Goal: Transaction & Acquisition: Purchase product/service

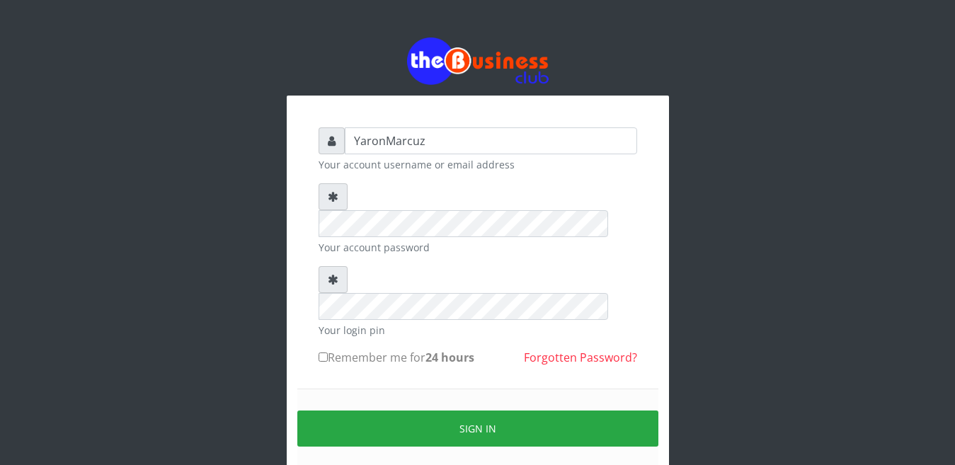
click at [321, 353] on input "Remember me for 24 hours" at bounding box center [323, 357] width 9 height 9
checkbox input "true"
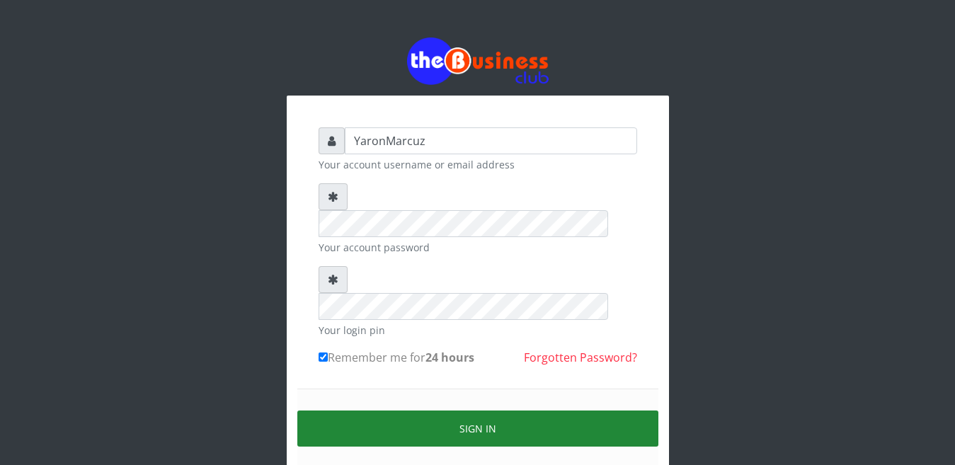
click at [357, 411] on button "Sign in" at bounding box center [477, 429] width 361 height 36
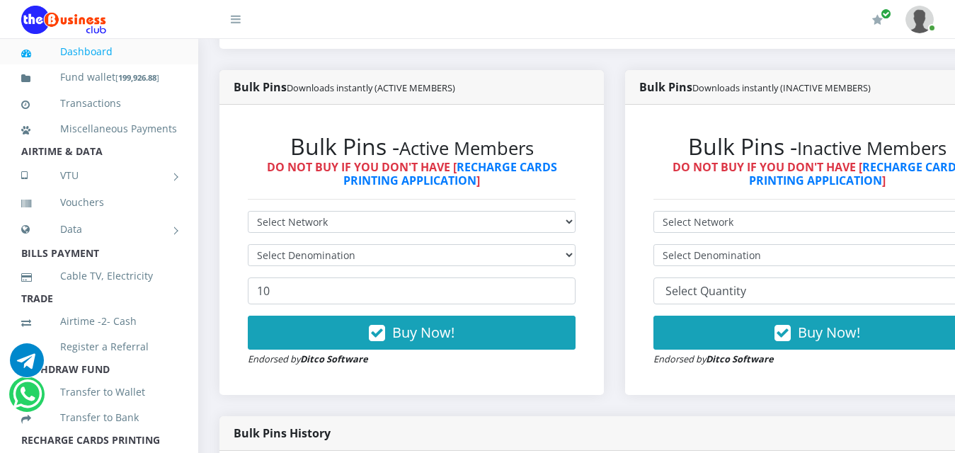
scroll to position [425, 0]
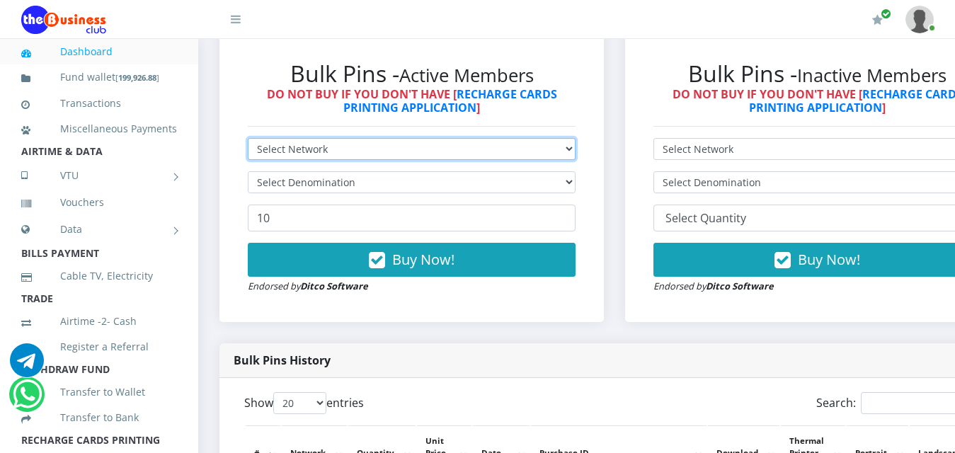
drag, startPoint x: 533, startPoint y: 135, endPoint x: 503, endPoint y: 142, distance: 31.1
click at [533, 138] on select "Select Network MTN Globacom 9Mobile Airtel" at bounding box center [412, 149] width 328 height 22
select select "MTN"
click at [248, 138] on select "Select Network MTN Globacom 9Mobile Airtel" at bounding box center [412, 149] width 328 height 22
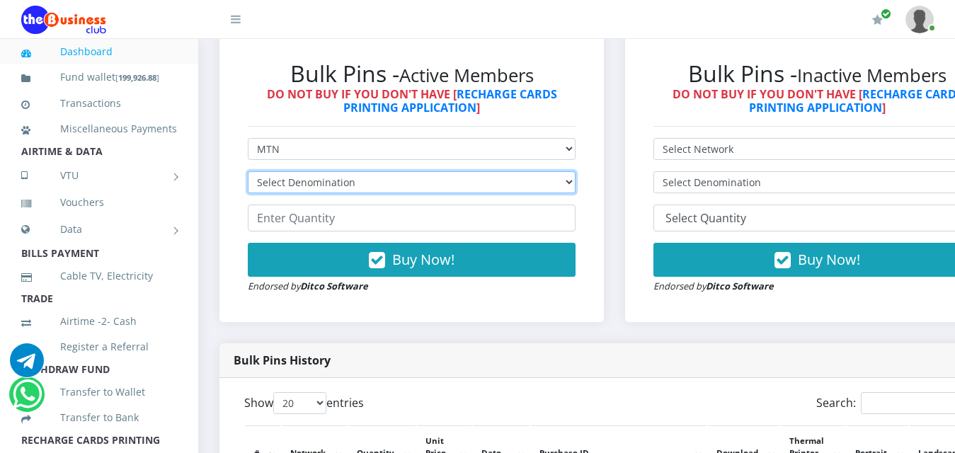
click at [438, 171] on select "Select Denomination MTN NGN100 - ₦96.99 MTN NGN200 - ₦193.98 MTN NGN400 - ₦387.…" at bounding box center [412, 182] width 328 height 22
select select "969.9-1000"
click at [248, 171] on select "Select Denomination MTN NGN100 - ₦96.99 MTN NGN200 - ₦193.98 MTN NGN400 - ₦387.…" at bounding box center [412, 182] width 328 height 22
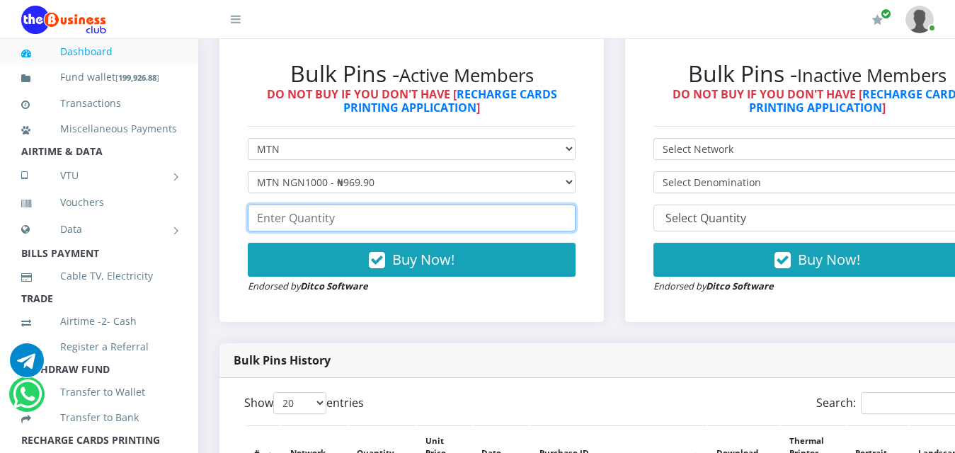
click at [333, 207] on input "number" at bounding box center [412, 218] width 328 height 27
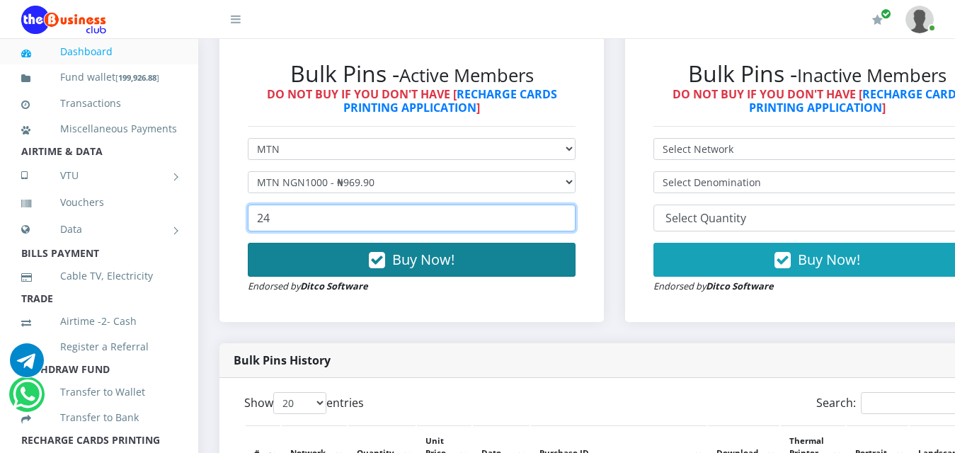
type input "24"
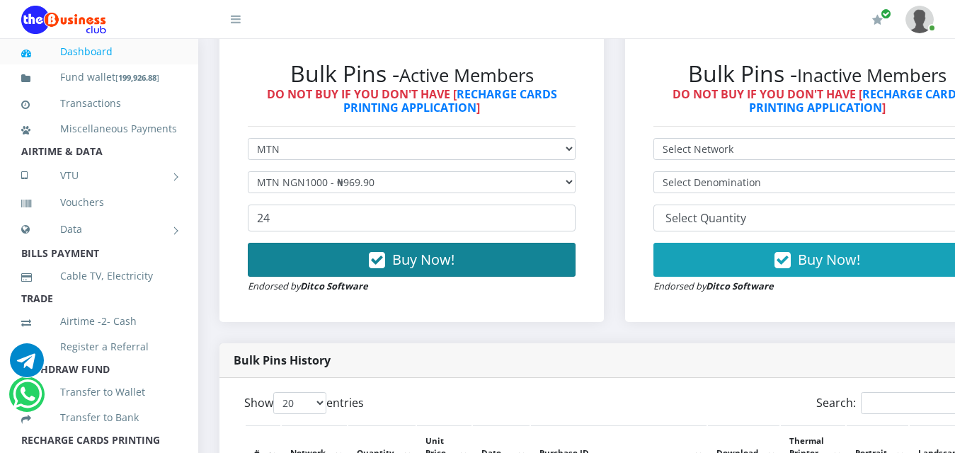
click at [340, 247] on button "Buy Now!" at bounding box center [412, 260] width 328 height 34
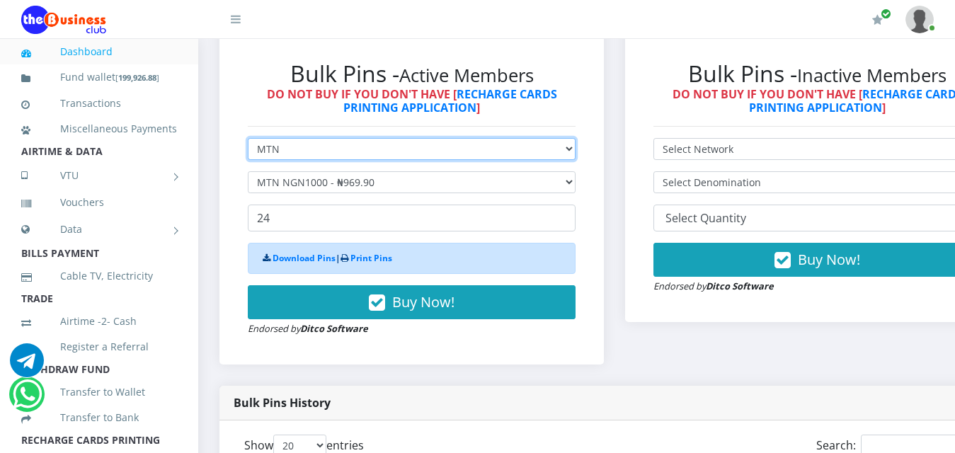
drag, startPoint x: 387, startPoint y: 139, endPoint x: 378, endPoint y: 141, distance: 9.3
click at [386, 139] on select "Select Network MTN Globacom 9Mobile Airtel" at bounding box center [412, 149] width 328 height 22
select select "Airtel"
click at [248, 138] on select "Select Network MTN Globacom 9Mobile Airtel" at bounding box center [412, 149] width 328 height 22
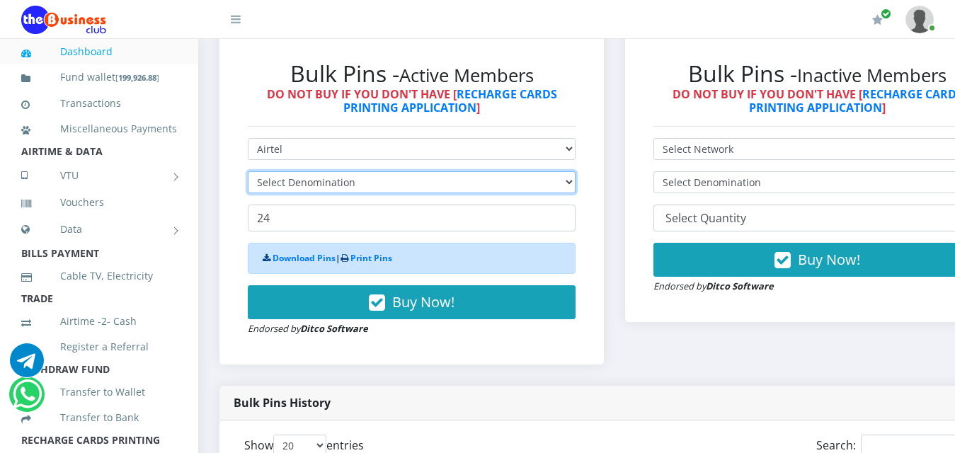
click at [377, 171] on select "Select Denomination" at bounding box center [412, 182] width 328 height 22
click at [404, 173] on select "Select Denomination" at bounding box center [412, 182] width 328 height 22
click at [405, 173] on select "Select Denomination" at bounding box center [412, 182] width 328 height 22
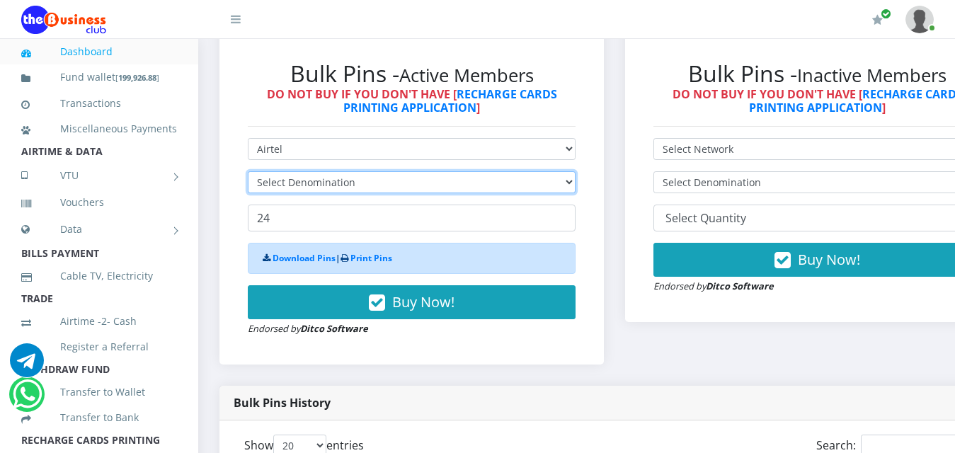
click at [405, 173] on select "Select Denomination" at bounding box center [412, 182] width 328 height 22
click at [405, 175] on select "Select Denomination" at bounding box center [412, 182] width 328 height 22
select select "481.9-500"
click at [248, 171] on select "Select Denomination Airtel NGN100 - ₦96.38 Airtel NGN200 - ₦192.76 Airtel NGN50…" at bounding box center [412, 182] width 328 height 22
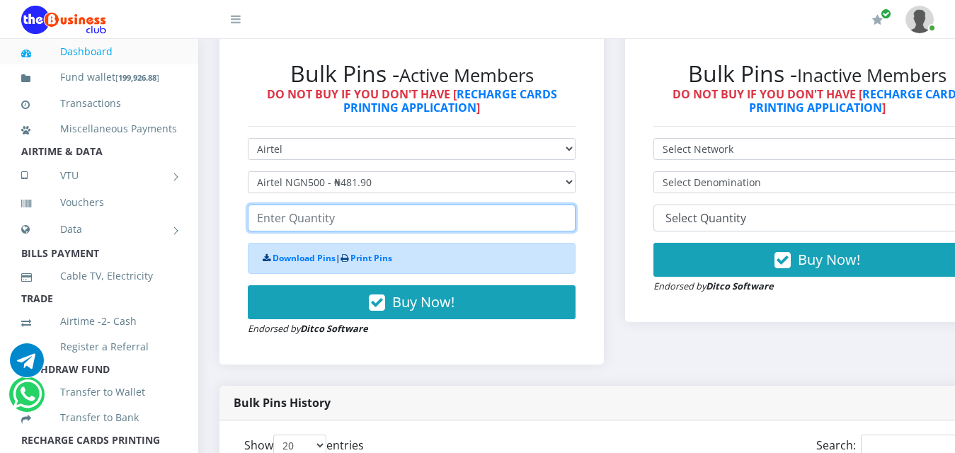
click at [323, 210] on input "number" at bounding box center [412, 218] width 328 height 27
type input "44"
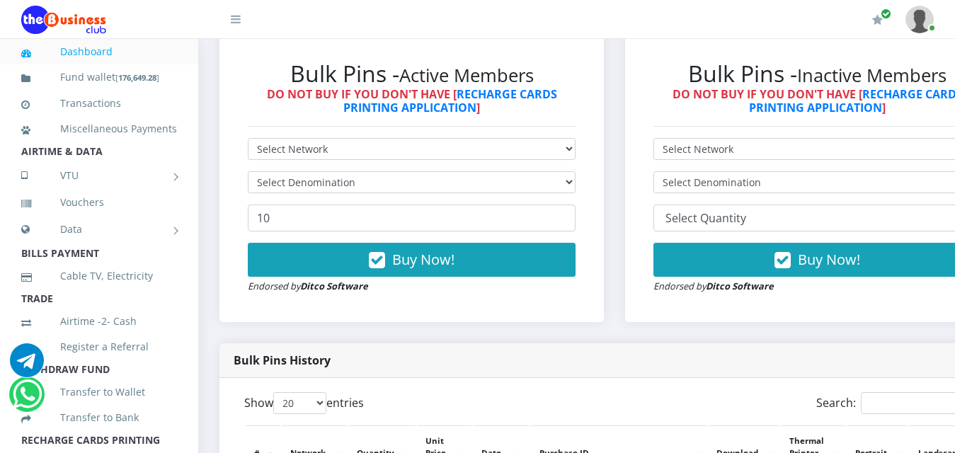
scroll to position [425, 0]
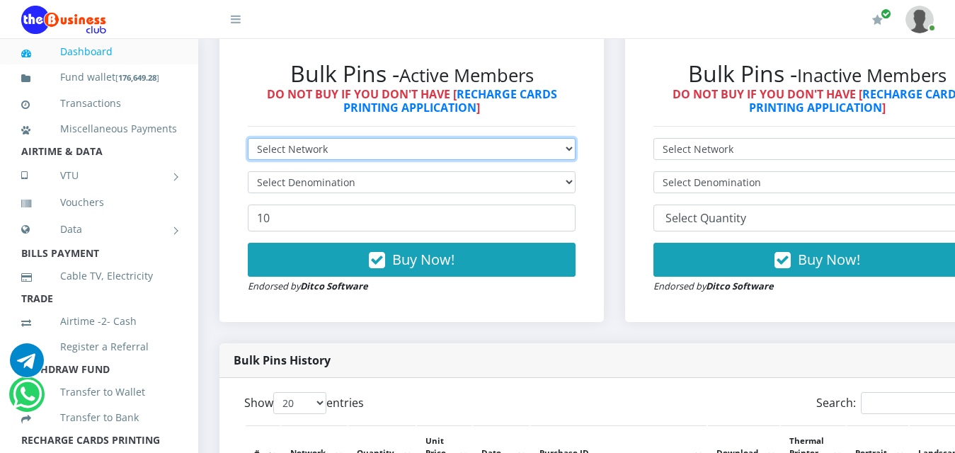
click at [450, 140] on select "Select Network MTN Globacom 9Mobile Airtel" at bounding box center [412, 149] width 328 height 22
select select "MTN"
click at [248, 138] on select "Select Network MTN Globacom 9Mobile Airtel" at bounding box center [412, 149] width 328 height 22
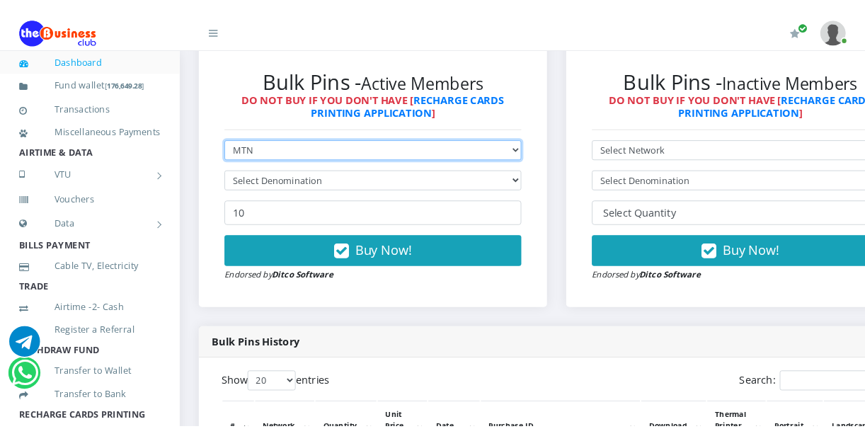
scroll to position [0, 0]
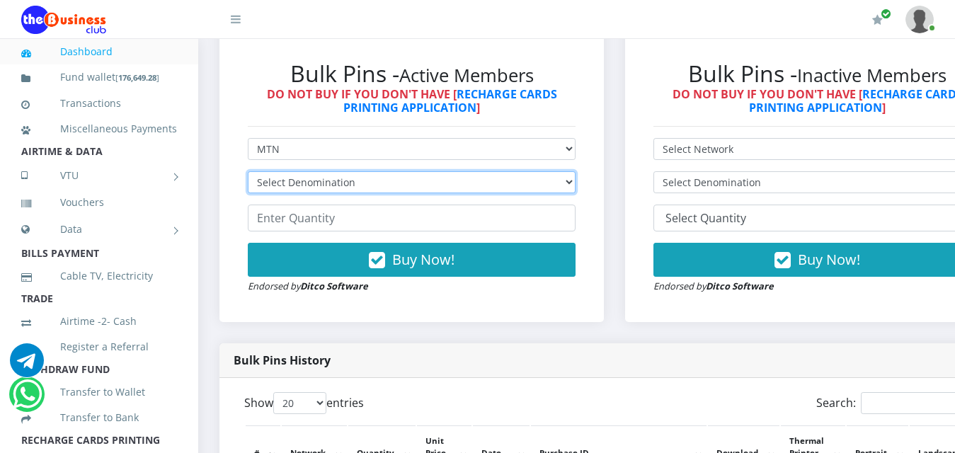
click at [394, 177] on select "Select Denomination MTN NGN100 - ₦96.99 MTN NGN200 - ₦193.98 MTN NGN400 - ₦387.…" at bounding box center [412, 182] width 328 height 22
select select "484.95-500"
click at [248, 171] on select "Select Denomination MTN NGN100 - ₦96.99 MTN NGN200 - ₦193.98 MTN NGN400 - ₦387.…" at bounding box center [412, 182] width 328 height 22
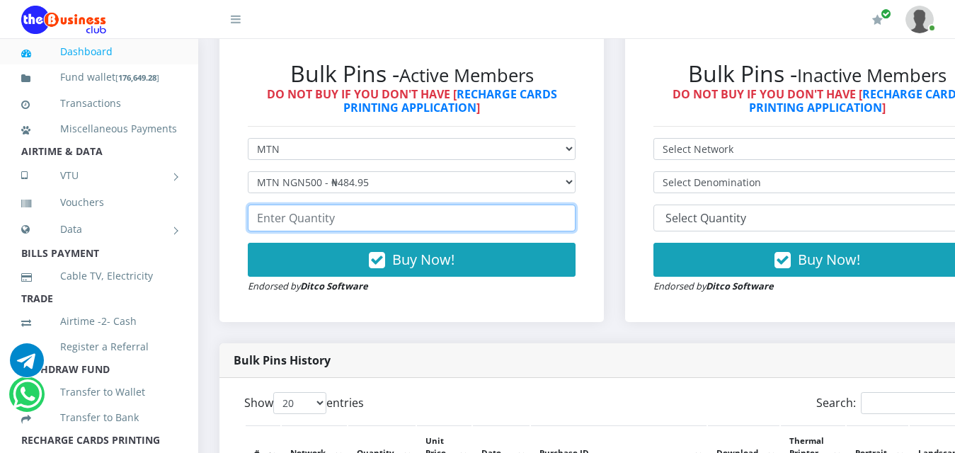
click at [330, 205] on input "number" at bounding box center [412, 218] width 328 height 27
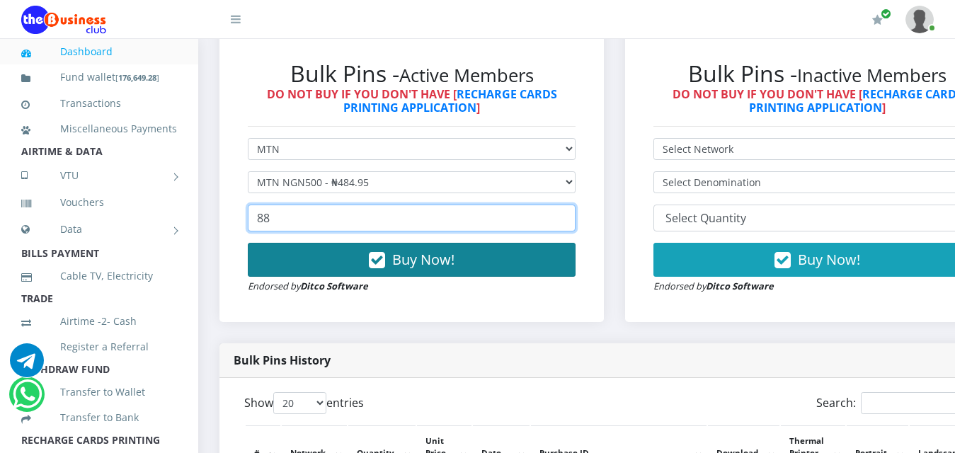
type input "88"
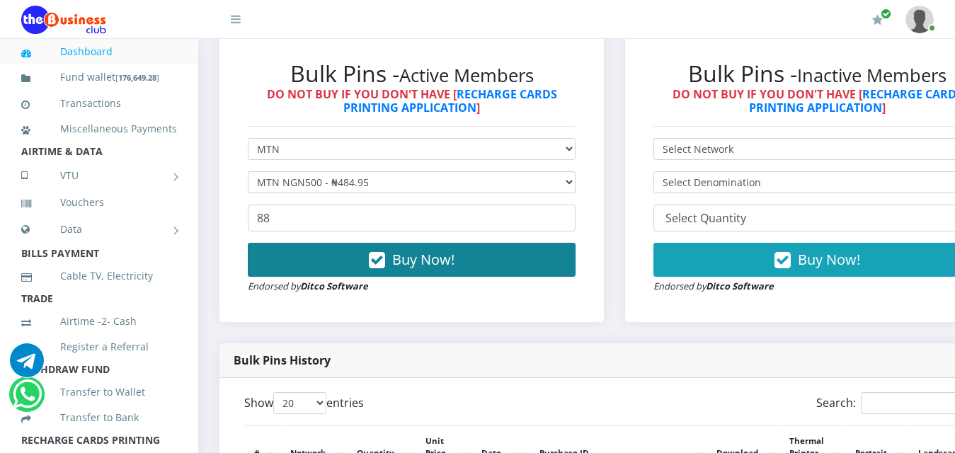
click at [329, 243] on button "Buy Now!" at bounding box center [412, 260] width 328 height 34
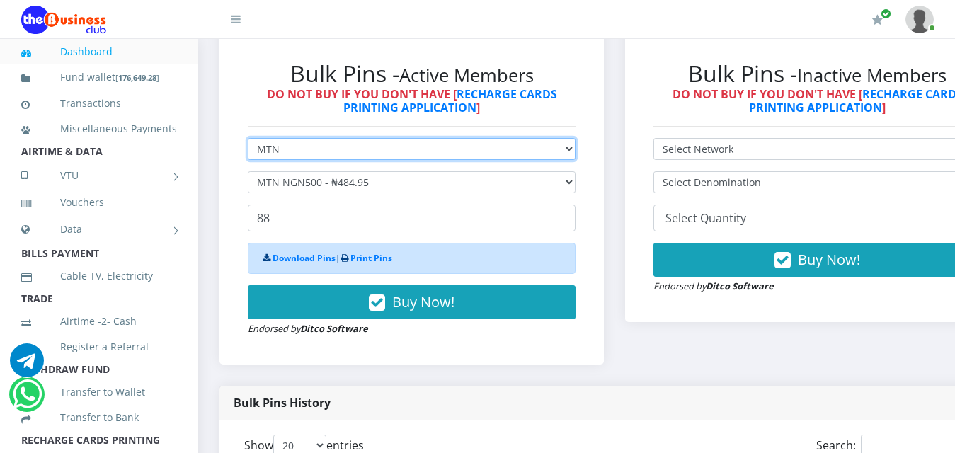
drag, startPoint x: 347, startPoint y: 141, endPoint x: 336, endPoint y: 141, distance: 10.6
click at [347, 141] on select "Select Network MTN Globacom 9Mobile Airtel" at bounding box center [412, 149] width 328 height 22
select select "Airtel"
click at [248, 138] on select "Select Network MTN Globacom 9Mobile Airtel" at bounding box center [412, 149] width 328 height 22
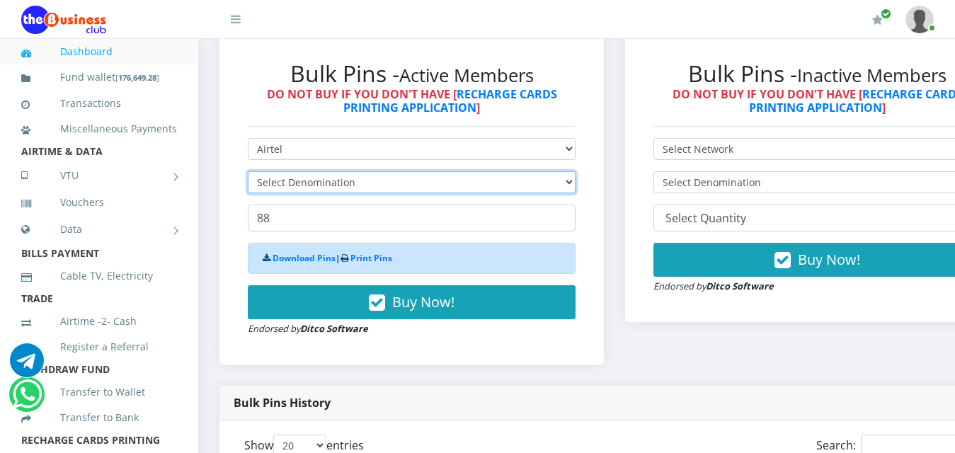
click at [338, 171] on select "Select Denomination" at bounding box center [412, 182] width 328 height 22
click at [415, 171] on select "Select Denomination" at bounding box center [412, 182] width 328 height 22
click at [414, 171] on select "Select Denomination Airtel NGN100 - ₦96.38 Airtel NGN200 - ₦192.76 Airtel NGN50…" at bounding box center [412, 182] width 328 height 22
click at [413, 171] on select "Select Denomination Airtel NGN100 - ₦96.38 Airtel NGN200 - ₦192.76 Airtel NGN50…" at bounding box center [412, 182] width 328 height 22
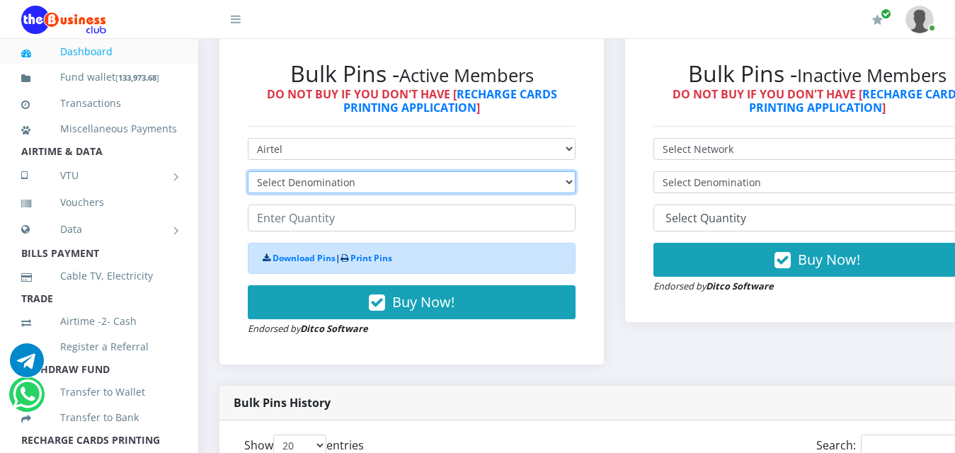
select select "481.9-500"
click at [248, 171] on select "Select Denomination Airtel NGN100 - ₦96.38 Airtel NGN200 - ₦192.76 Airtel NGN50…" at bounding box center [412, 182] width 328 height 22
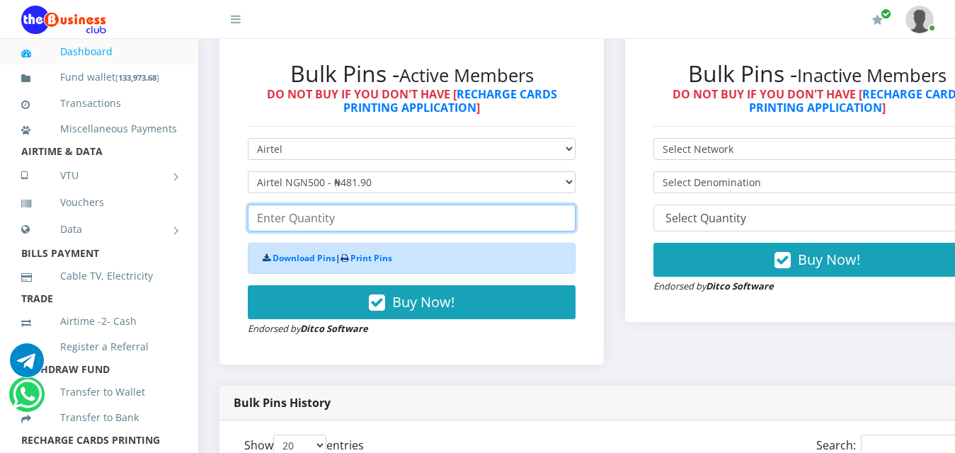
click at [335, 205] on input "number" at bounding box center [412, 218] width 328 height 27
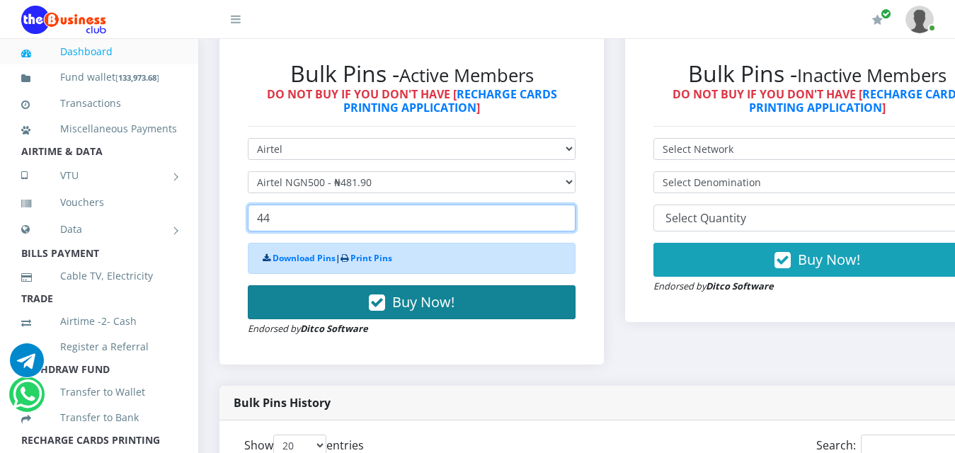
type input "44"
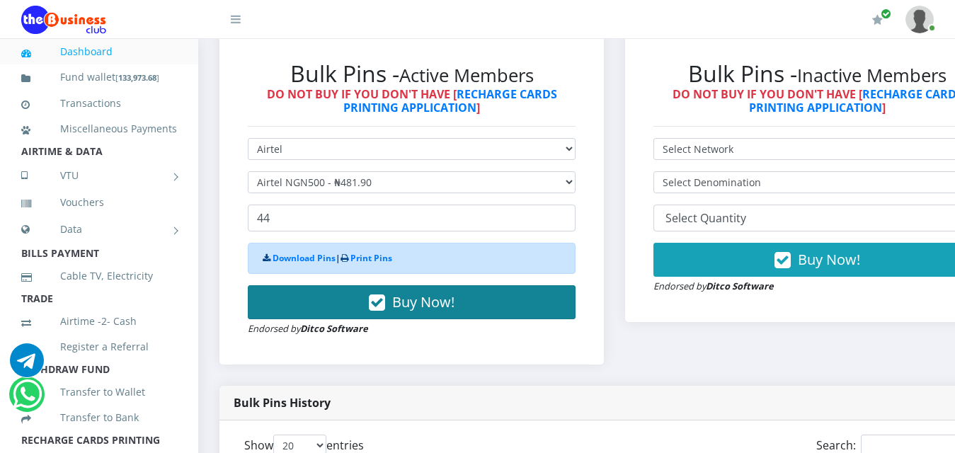
click at [343, 287] on button "Buy Now!" at bounding box center [412, 302] width 328 height 34
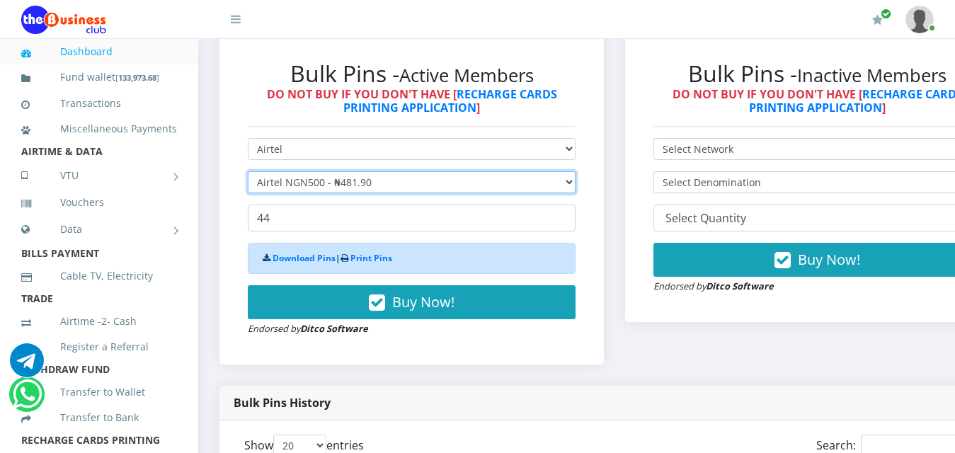
click at [345, 173] on select "Select Denomination Airtel NGN100 - ₦96.38 Airtel NGN200 - ₦192.76 Airtel NGN50…" at bounding box center [412, 182] width 328 height 22
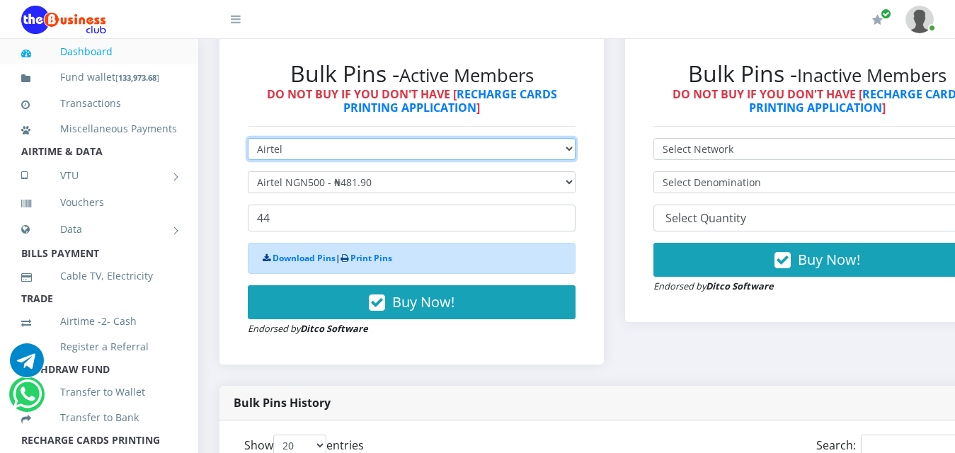
click at [346, 139] on select "Select Network MTN Globacom 9Mobile Airtel" at bounding box center [412, 149] width 328 height 22
select select "MTN"
click at [248, 138] on select "Select Network MTN Globacom 9Mobile Airtel" at bounding box center [412, 149] width 328 height 22
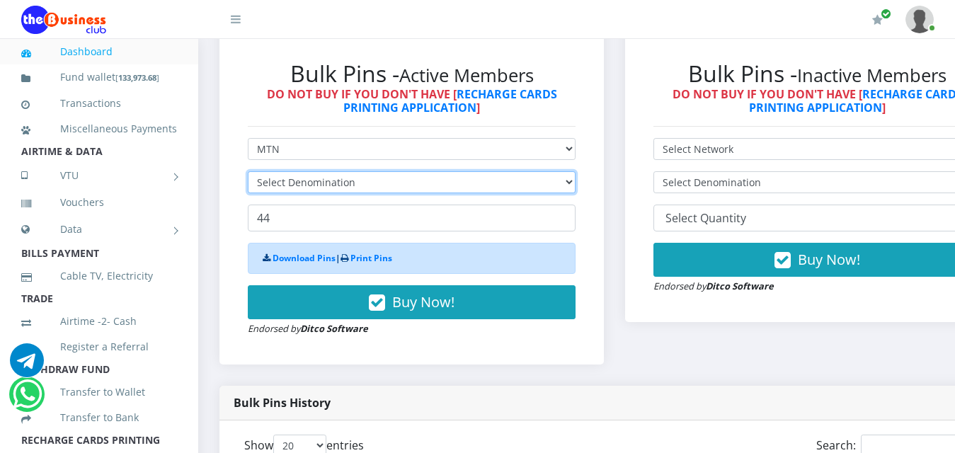
click at [311, 171] on select "Select Denomination" at bounding box center [412, 182] width 328 height 22
click at [384, 171] on select "Select Denomination MTN NGN100 - ₦96.99 MTN NGN200 - ₦193.98 MTN NGN400 - ₦387.…" at bounding box center [412, 182] width 328 height 22
click at [371, 171] on select "Select Denomination MTN NGN100 - ₦96.99 MTN NGN200 - ₦193.98 MTN NGN400 - ₦387.…" at bounding box center [412, 182] width 328 height 22
select select "193.98-200"
click at [248, 171] on select "Select Denomination MTN NGN100 - ₦96.99 MTN NGN200 - ₦193.98 MTN NGN400 - ₦387.…" at bounding box center [412, 182] width 328 height 22
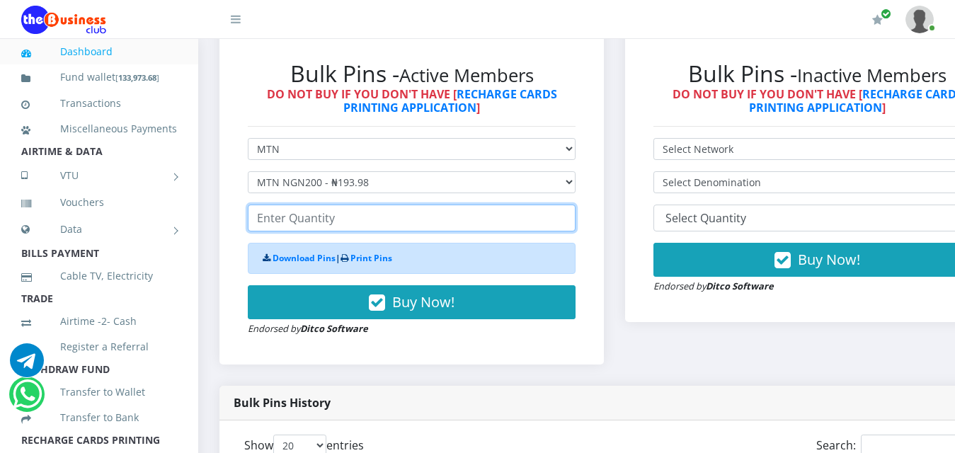
click at [309, 209] on input "number" at bounding box center [412, 218] width 328 height 27
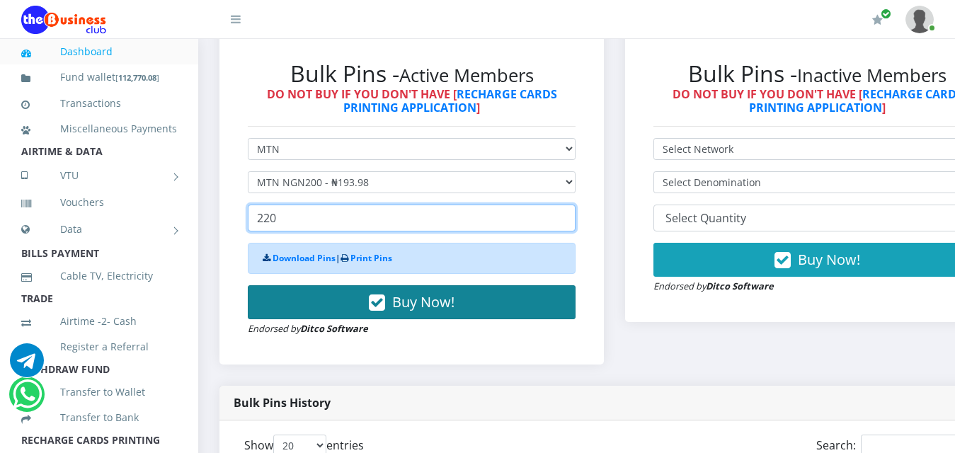
type input "220"
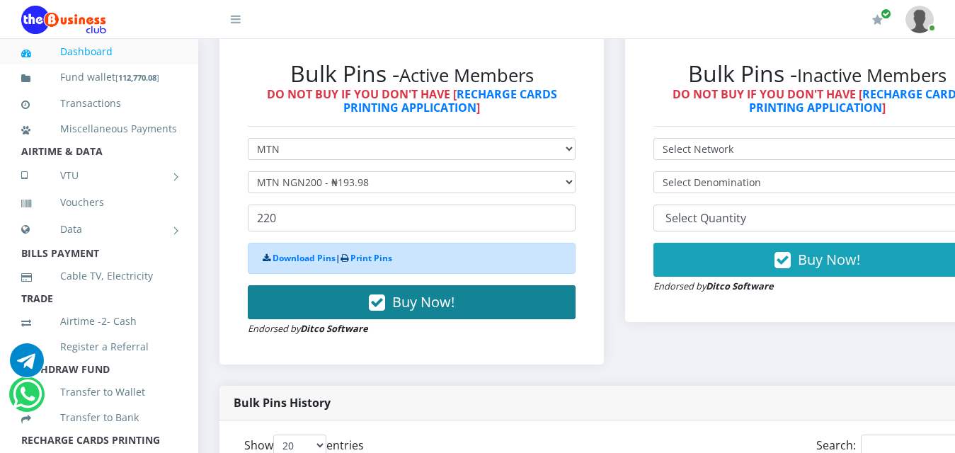
click at [329, 299] on button "Buy Now!" at bounding box center [412, 302] width 328 height 34
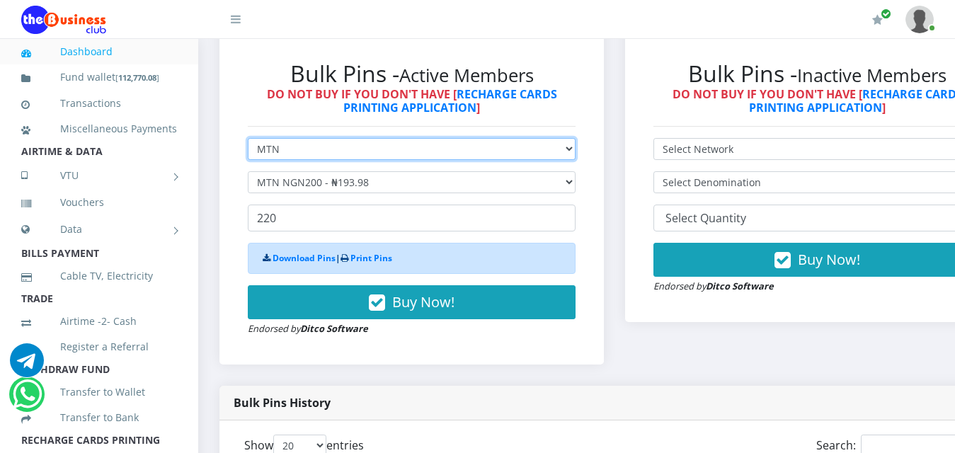
click at [301, 138] on select "Select Network MTN Globacom 9Mobile Airtel" at bounding box center [412, 149] width 328 height 22
select select "Airtel"
click at [248, 138] on select "Select Network MTN Globacom 9Mobile Airtel" at bounding box center [412, 149] width 328 height 22
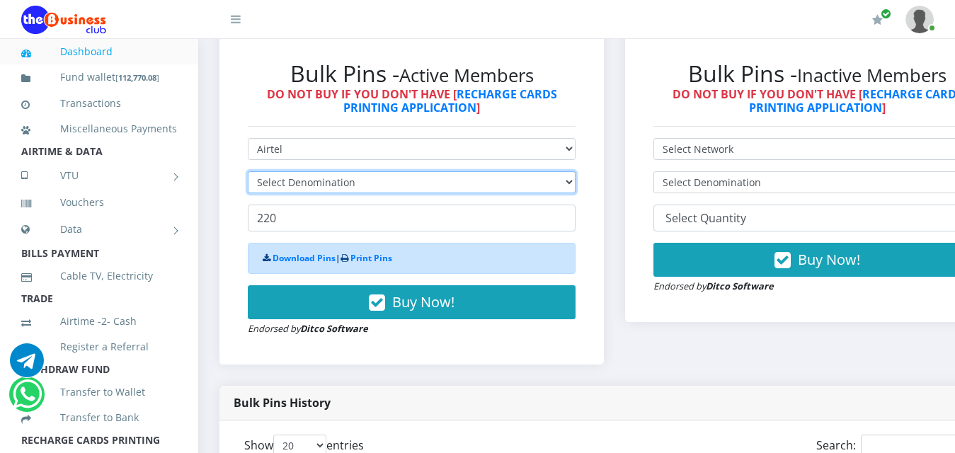
click at [345, 171] on select "Select Denomination" at bounding box center [412, 182] width 328 height 22
click at [361, 172] on select "Select Denomination" at bounding box center [412, 182] width 328 height 22
click at [350, 171] on select "Select Denomination" at bounding box center [412, 182] width 328 height 22
click at [349, 171] on select "Select Denomination" at bounding box center [412, 182] width 328 height 22
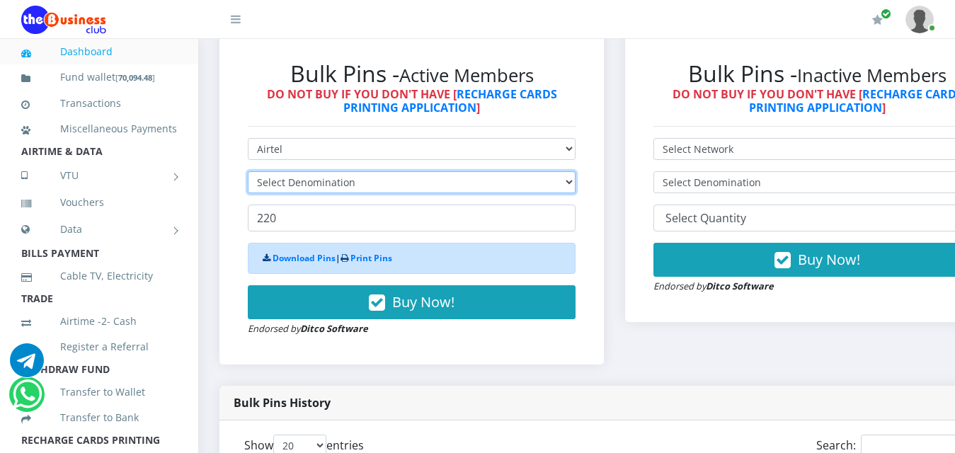
click at [351, 171] on select "Select Denomination" at bounding box center [412, 182] width 328 height 22
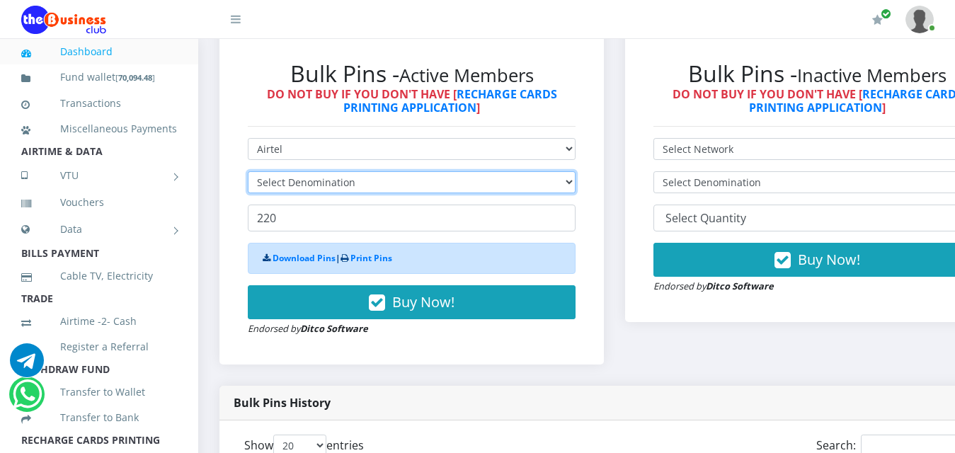
click at [351, 171] on select "Select Denomination" at bounding box center [412, 182] width 328 height 22
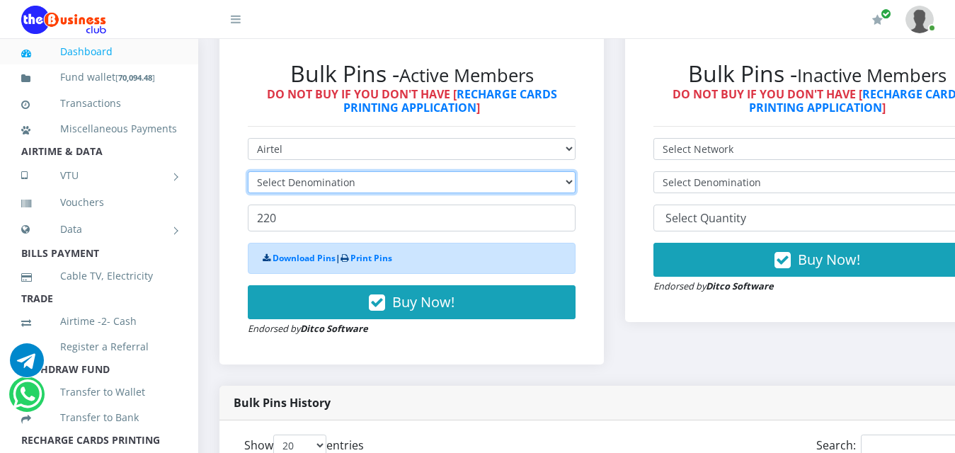
click at [351, 171] on select "Select Denomination" at bounding box center [412, 182] width 328 height 22
click at [350, 171] on select "Select Denomination" at bounding box center [412, 182] width 328 height 22
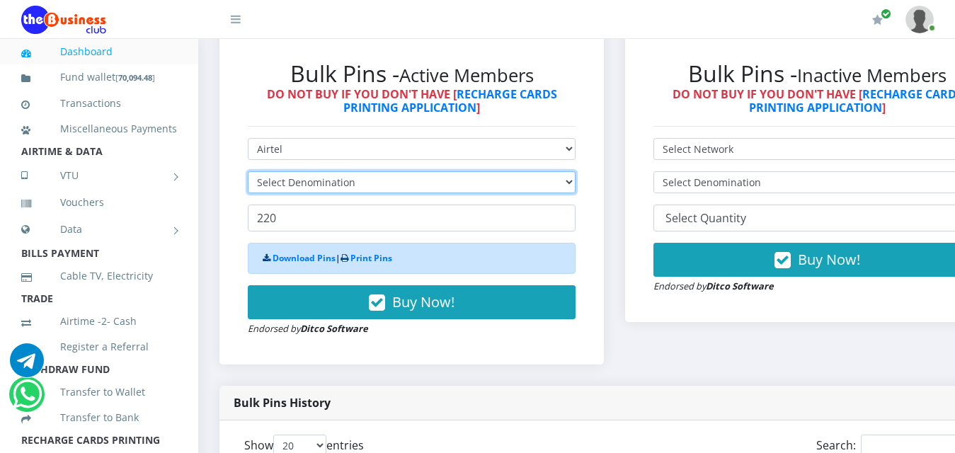
click at [350, 171] on select "Select Denomination" at bounding box center [412, 182] width 328 height 22
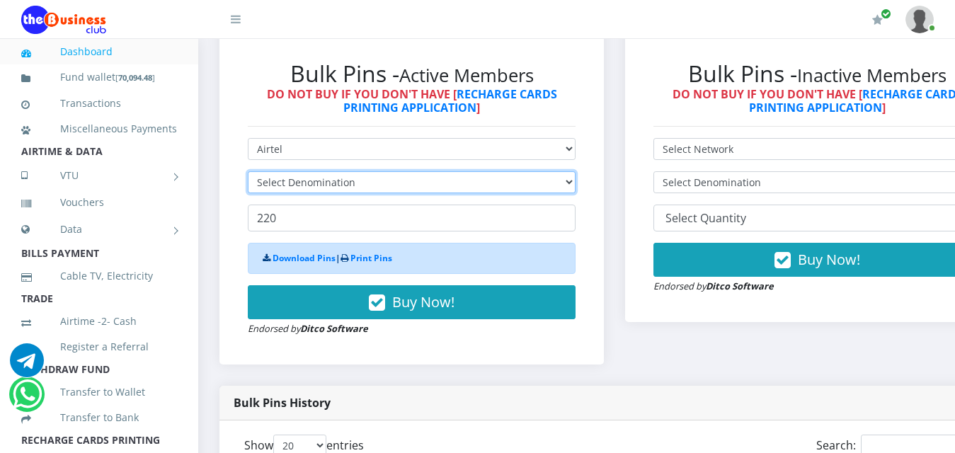
click at [349, 171] on select "Select Denomination" at bounding box center [412, 182] width 328 height 22
click at [348, 171] on select "Select Denomination" at bounding box center [412, 182] width 328 height 22
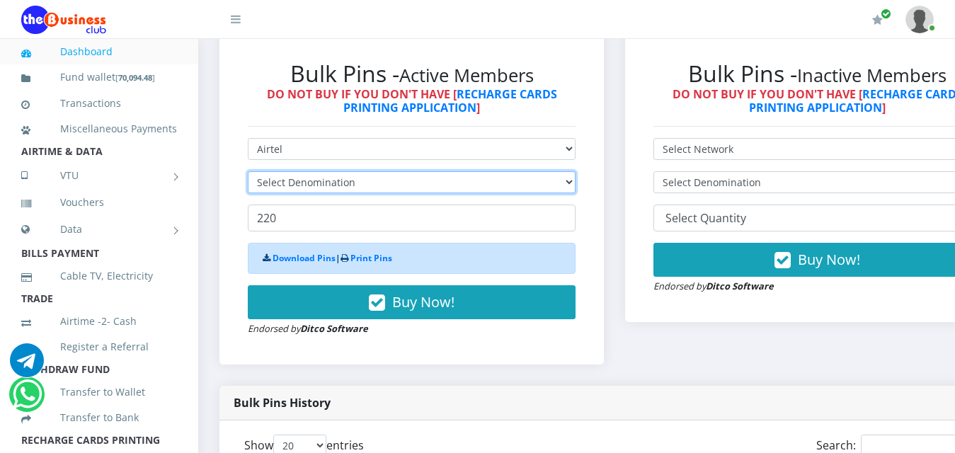
click at [348, 171] on select "Select Denomination" at bounding box center [412, 182] width 328 height 22
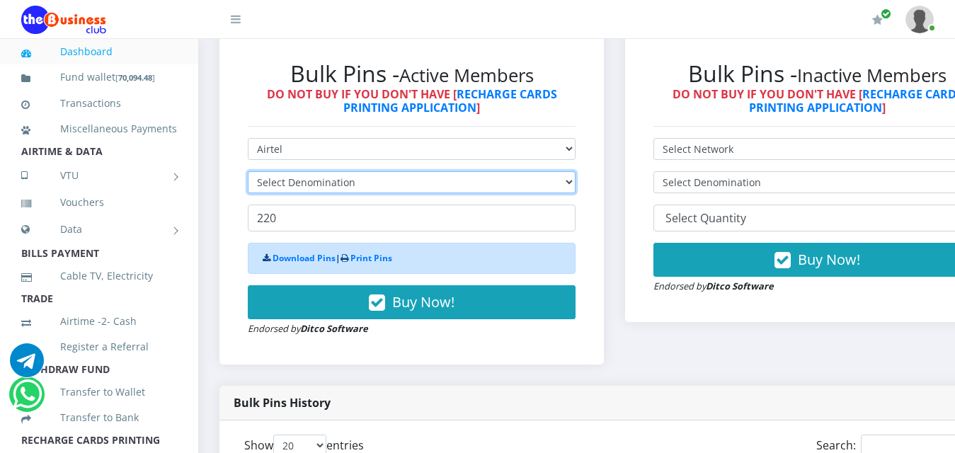
click at [348, 171] on select "Select Denomination" at bounding box center [412, 182] width 328 height 22
click at [347, 171] on select "Select Denomination" at bounding box center [412, 182] width 328 height 22
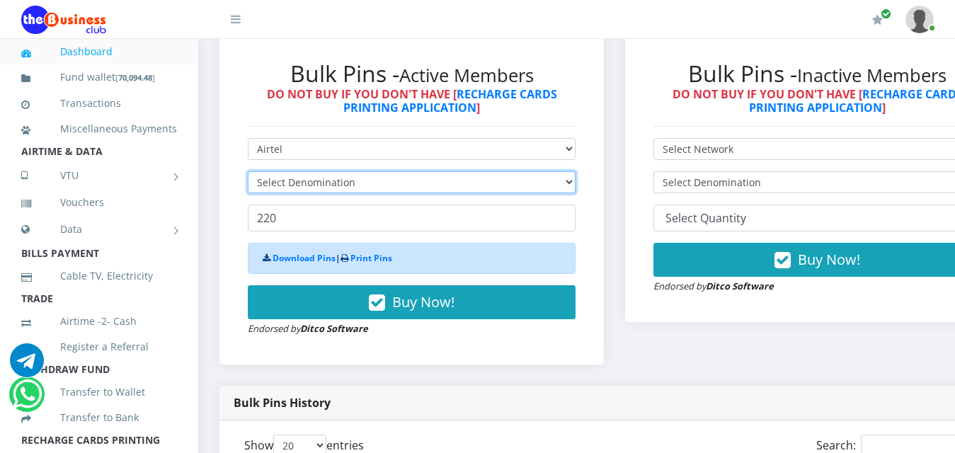
click at [347, 171] on select "Select Denomination" at bounding box center [412, 182] width 328 height 22
select select "192.76-200"
click at [248, 171] on select "Select Denomination Airtel NGN100 - ₦96.38 Airtel NGN200 - ₦192.76 Airtel NGN50…" at bounding box center [412, 182] width 328 height 22
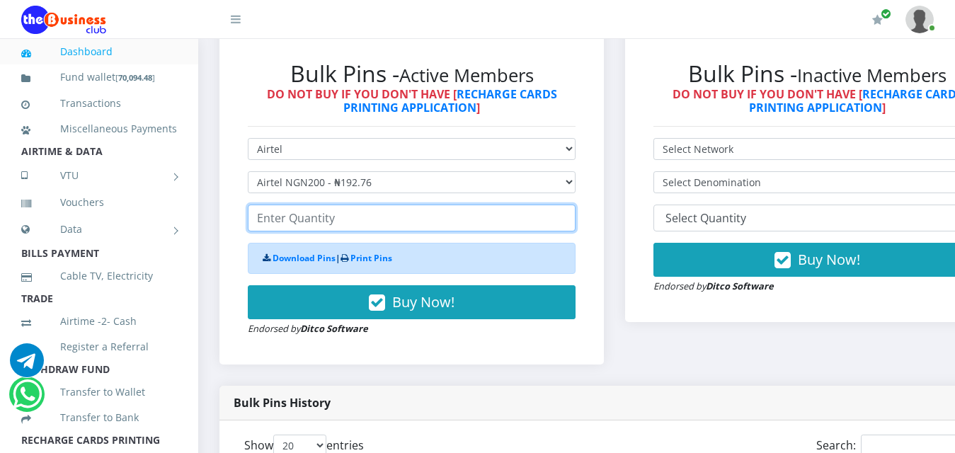
click at [329, 205] on input "number" at bounding box center [412, 218] width 328 height 27
drag, startPoint x: 281, startPoint y: 205, endPoint x: 251, endPoint y: 200, distance: 30.7
click at [251, 205] on input "176" at bounding box center [412, 218] width 328 height 27
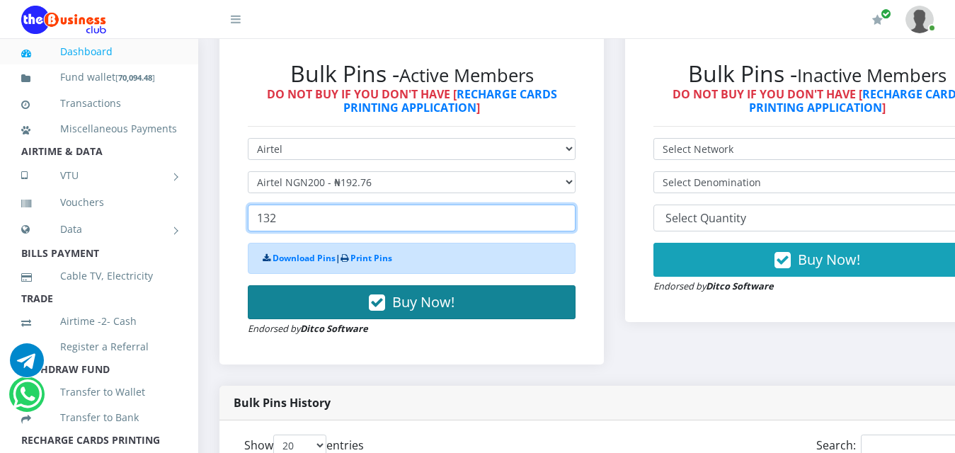
type input "132"
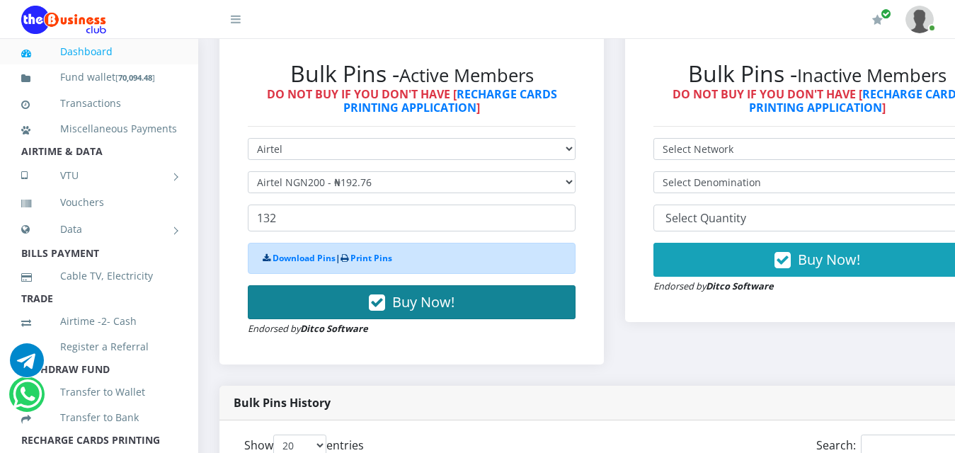
click at [325, 289] on button "Buy Now!" at bounding box center [412, 302] width 328 height 34
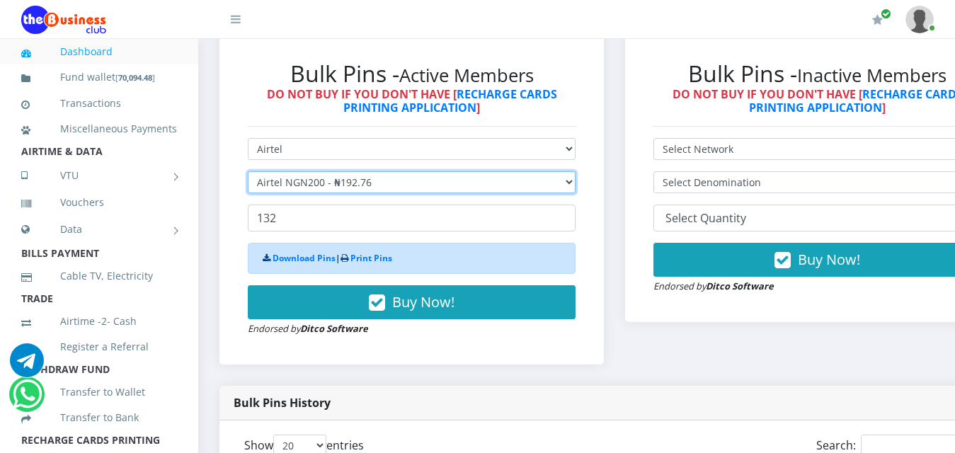
click at [338, 171] on select "Select Denomination Airtel NGN100 - ₦96.38 Airtel NGN200 - ₦192.76 Airtel NGN50…" at bounding box center [412, 182] width 328 height 22
select select "96.38-100"
click at [248, 171] on select "Select Denomination Airtel NGN100 - ₦96.38 Airtel NGN200 - ₦192.76 Airtel NGN50…" at bounding box center [412, 182] width 328 height 22
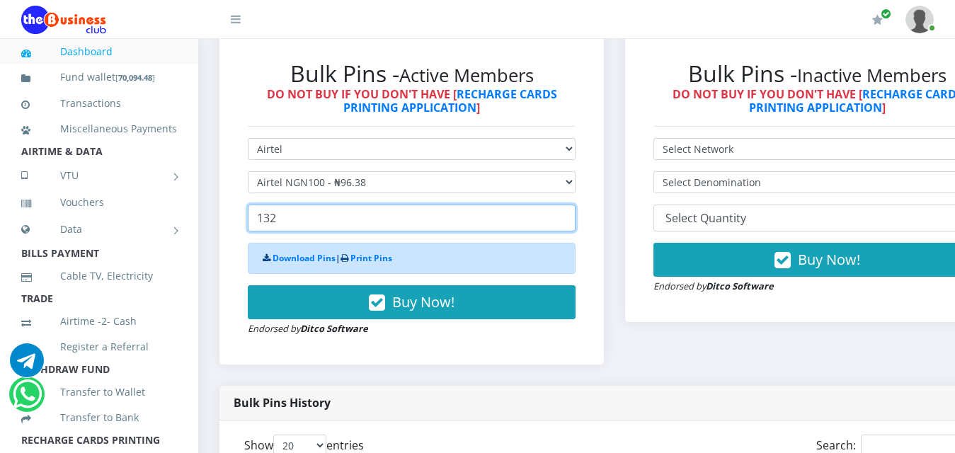
click at [328, 205] on input "132" at bounding box center [412, 218] width 328 height 27
drag, startPoint x: 330, startPoint y: 205, endPoint x: 244, endPoint y: 200, distance: 85.8
click at [244, 201] on div "Bulk Pins - Active Members DO NOT BUY IF YOU DON'T HAVE [ RECHARGE CARDS PRINTI…" at bounding box center [412, 198] width 356 height 304
click at [304, 208] on input "132" at bounding box center [412, 218] width 328 height 27
click at [284, 205] on input "132" at bounding box center [412, 218] width 328 height 27
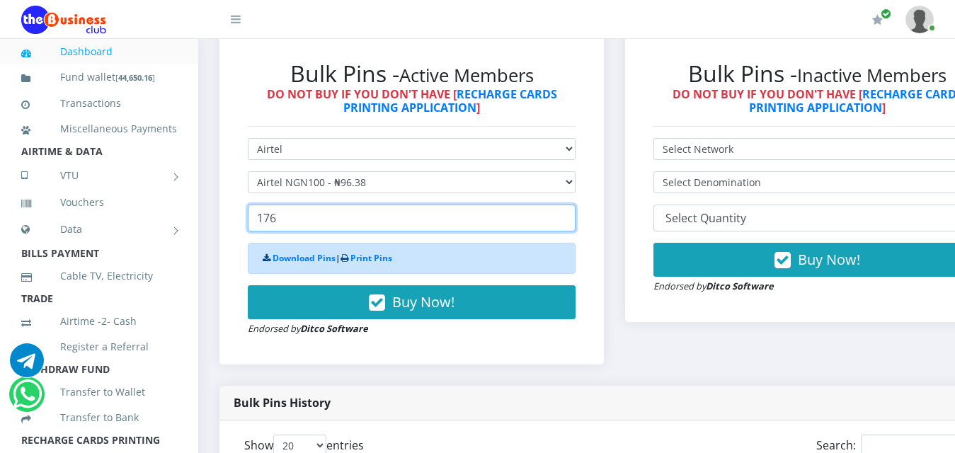
drag, startPoint x: 290, startPoint y: 205, endPoint x: 264, endPoint y: 206, distance: 25.5
click at [264, 206] on input "176" at bounding box center [412, 218] width 328 height 27
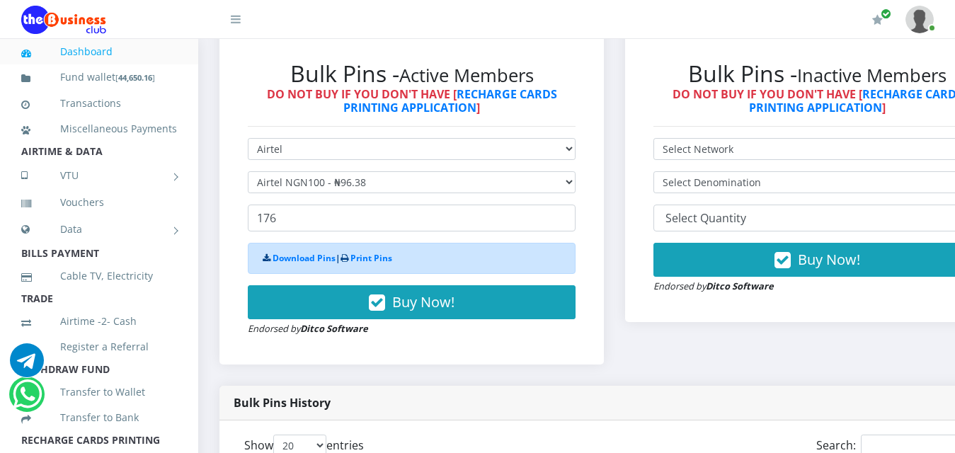
drag, startPoint x: 342, startPoint y: 299, endPoint x: 367, endPoint y: 207, distance: 95.3
click at [373, 217] on form "Select Network MTN Globacom 9Mobile Airtel Select Denomination Airtel NGN100 - …" at bounding box center [412, 237] width 328 height 198
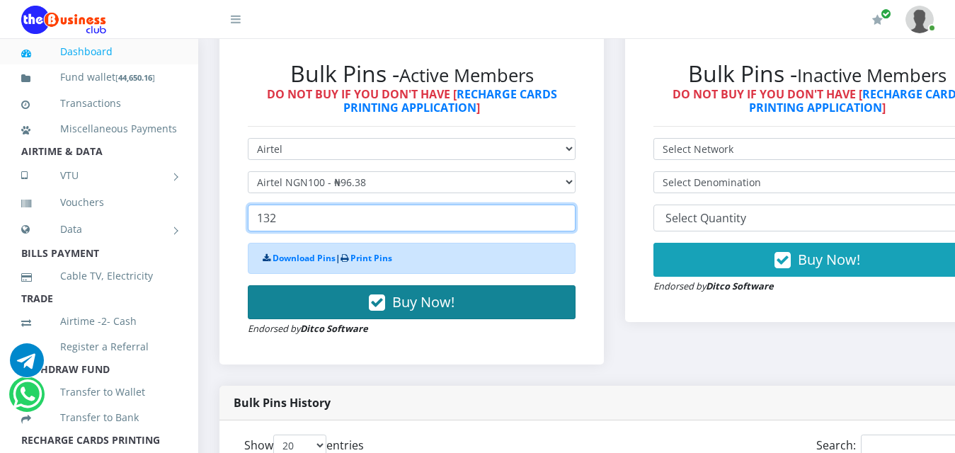
type input "132"
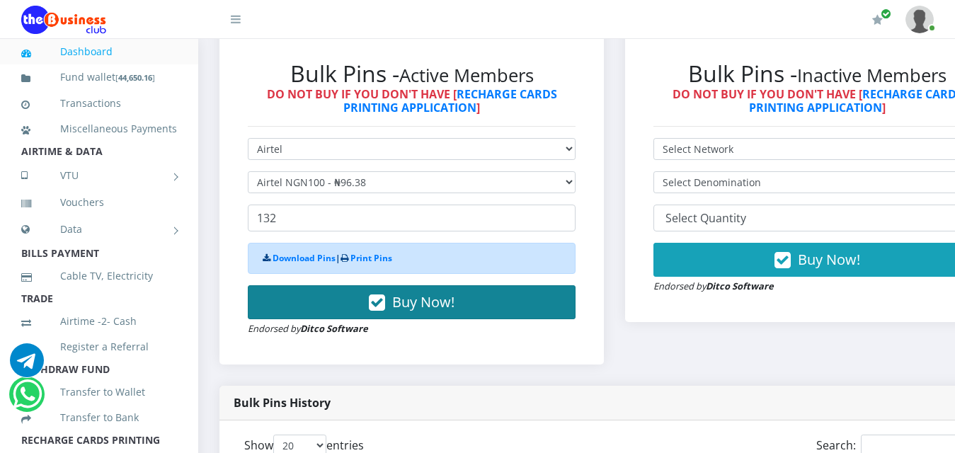
click at [341, 297] on button "Buy Now!" at bounding box center [412, 302] width 328 height 34
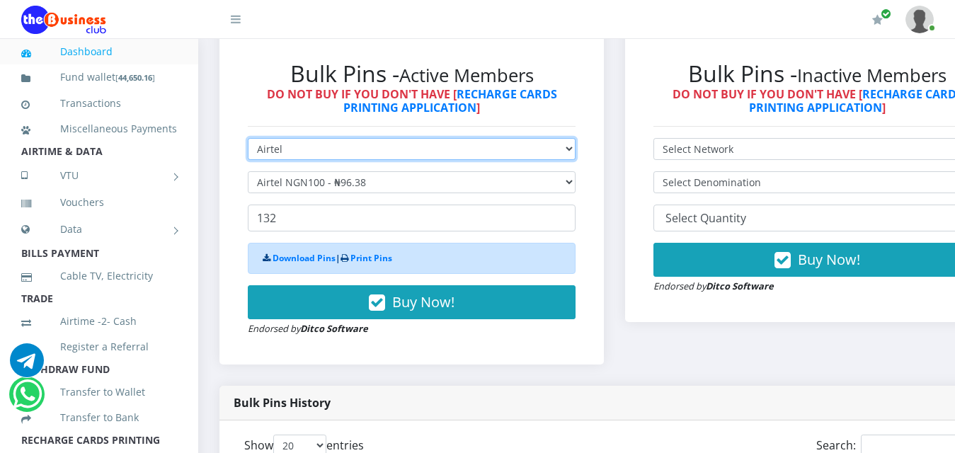
click at [313, 138] on select "Select Network MTN Globacom 9Mobile Airtel" at bounding box center [412, 149] width 328 height 22
select select "MTN"
click at [248, 138] on select "Select Network MTN Globacom 9Mobile Airtel" at bounding box center [412, 149] width 328 height 22
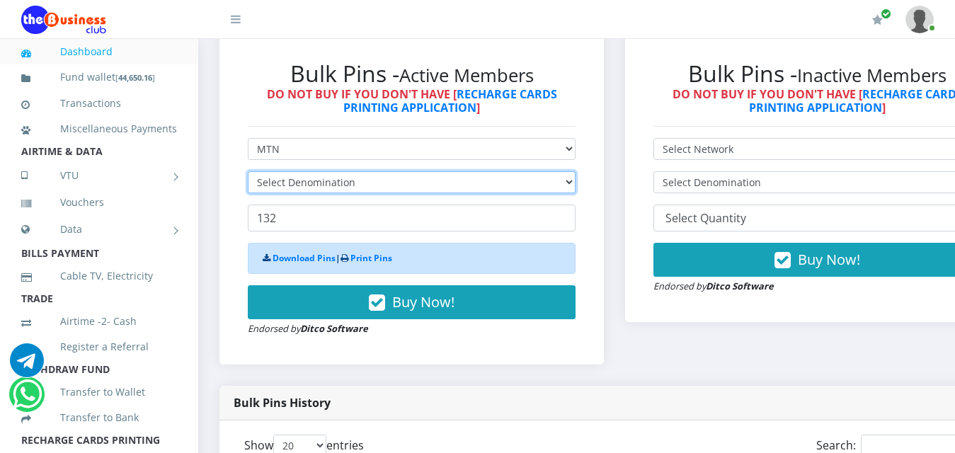
click at [282, 171] on select "Select Denomination" at bounding box center [412, 182] width 328 height 22
select select "96.99-100"
click at [248, 171] on select "Select Denomination MTN NGN100 - ₦96.99 MTN NGN200 - ₦193.98 MTN NGN400 - ₦387.…" at bounding box center [412, 182] width 328 height 22
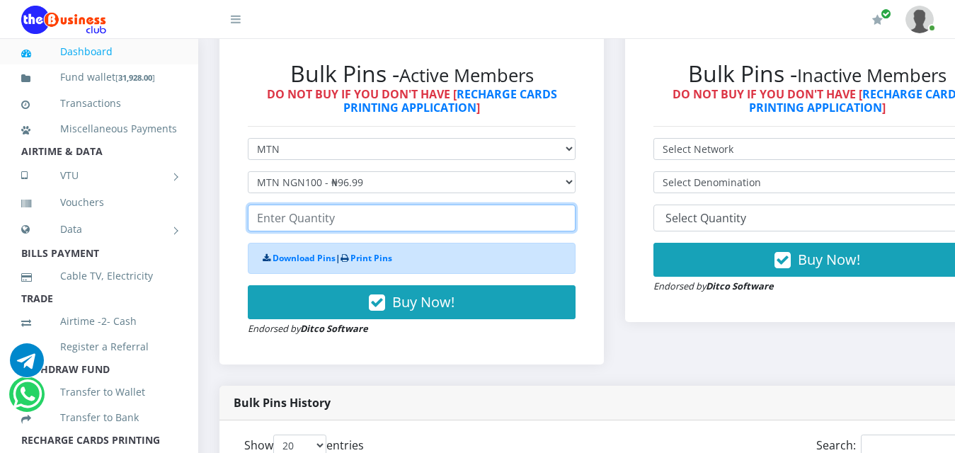
click at [302, 207] on input "number" at bounding box center [412, 218] width 328 height 27
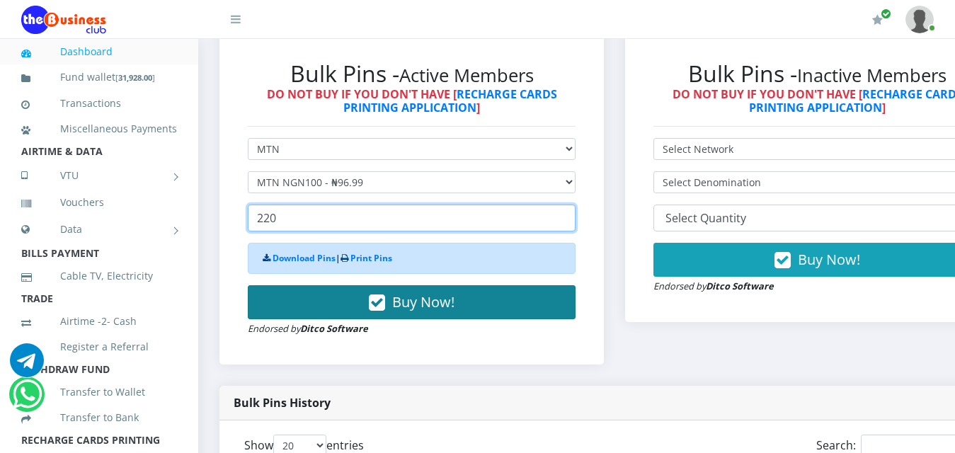
type input "220"
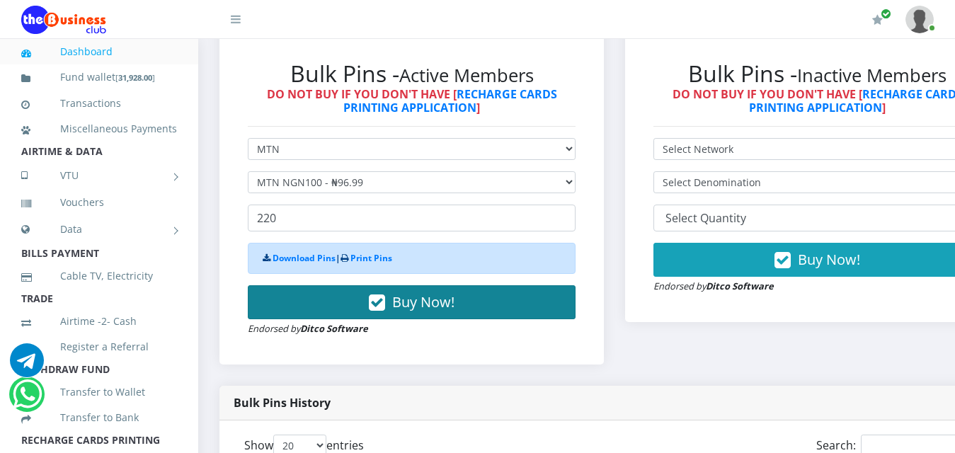
click at [336, 287] on button "Buy Now!" at bounding box center [412, 302] width 328 height 34
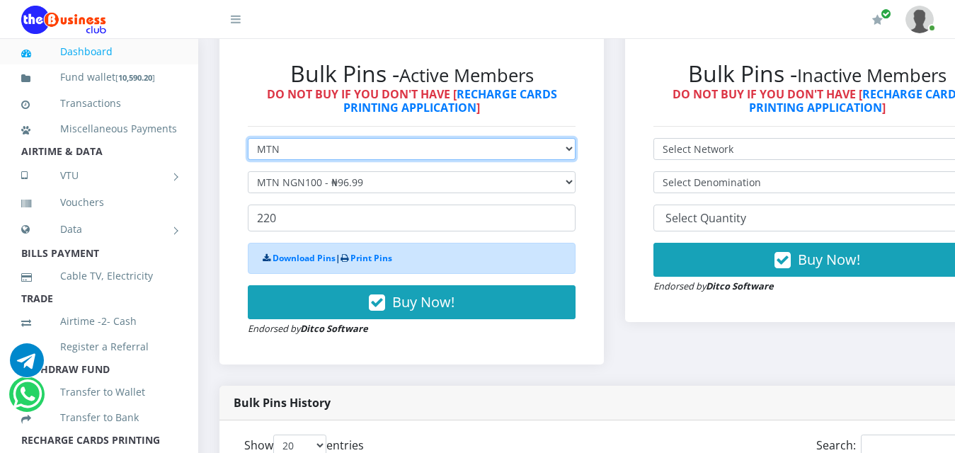
click at [374, 144] on select "Select Network MTN Globacom 9Mobile Airtel" at bounding box center [412, 149] width 328 height 22
select select "Airtel"
click at [248, 138] on select "Select Network MTN Globacom 9Mobile Airtel" at bounding box center [412, 149] width 328 height 22
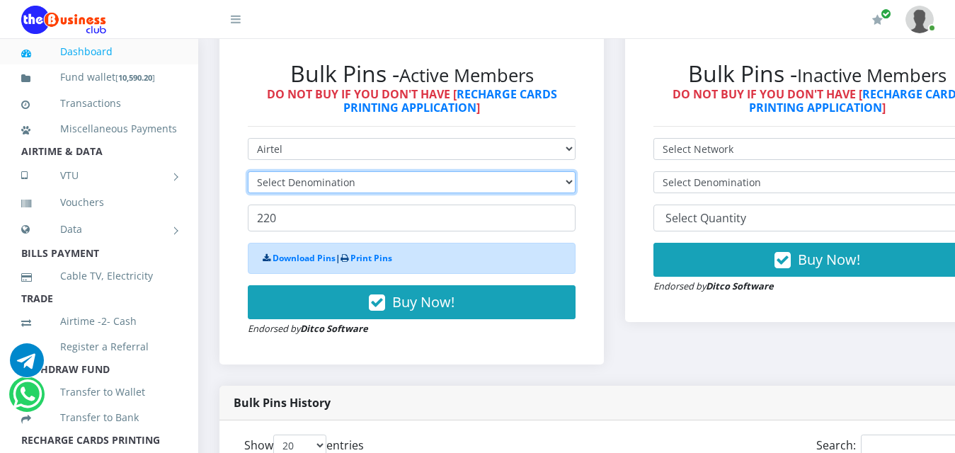
click at [347, 171] on select "Select Denomination" at bounding box center [412, 182] width 328 height 22
click at [576, 173] on select "Select Denomination Airtel NGN100 - ₦96.38 Airtel NGN200 - ₦192.76 Airtel NGN50…" at bounding box center [412, 182] width 328 height 22
drag, startPoint x: 496, startPoint y: 168, endPoint x: 477, endPoint y: 170, distance: 19.2
click at [496, 171] on select "Select Denomination Airtel NGN100 - ₦96.38 Airtel NGN200 - ₦192.76 Airtel NGN50…" at bounding box center [412, 182] width 328 height 22
select select "96.38-100"
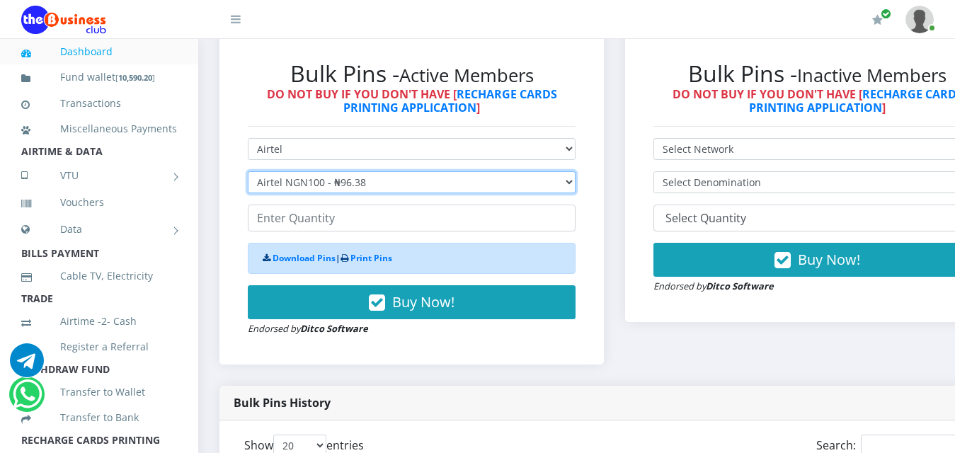
click at [248, 171] on select "Select Denomination Airtel NGN100 - ₦96.38 Airtel NGN200 - ₦192.76 Airtel NGN50…" at bounding box center [412, 182] width 328 height 22
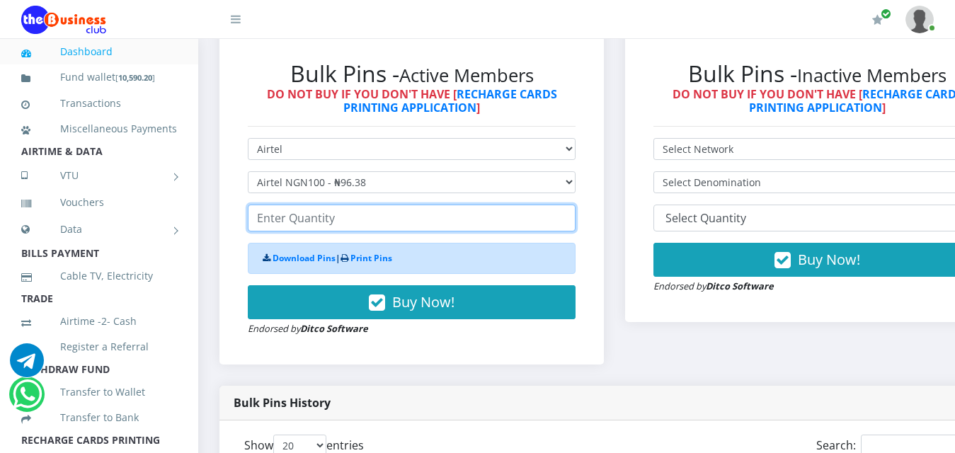
click at [335, 205] on input "number" at bounding box center [412, 218] width 328 height 27
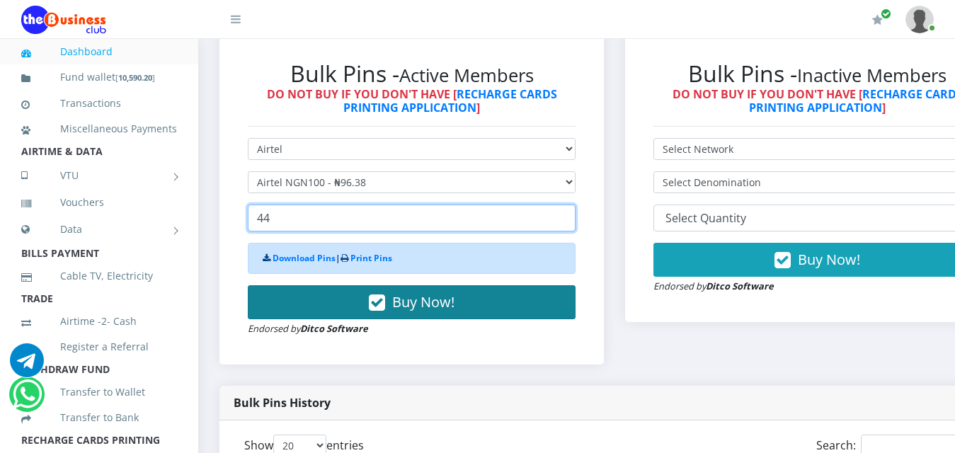
type input "44"
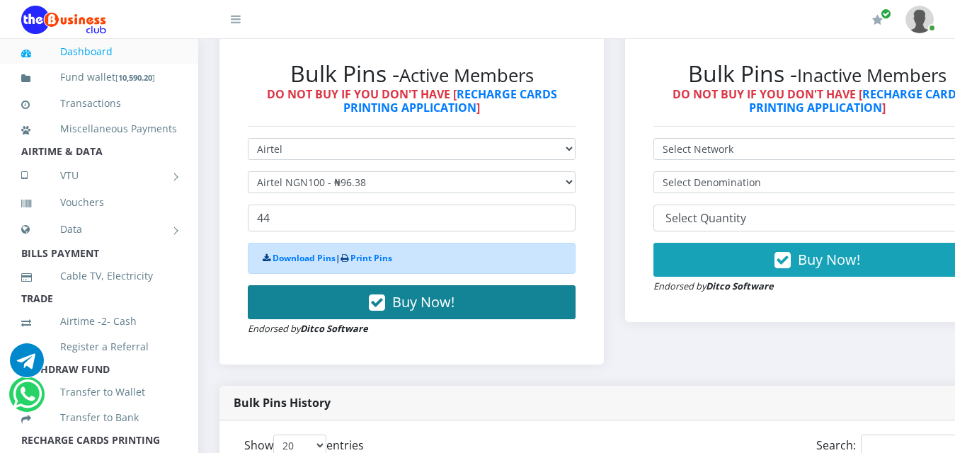
click at [350, 294] on button "Buy Now!" at bounding box center [412, 302] width 328 height 34
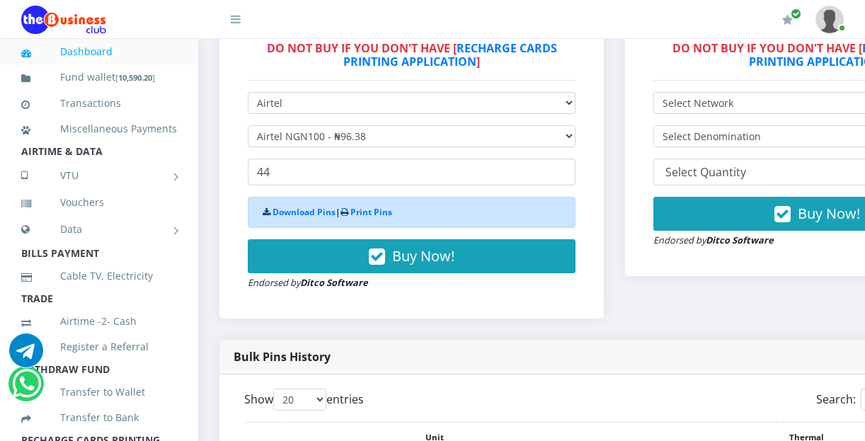
scroll to position [496, 0]
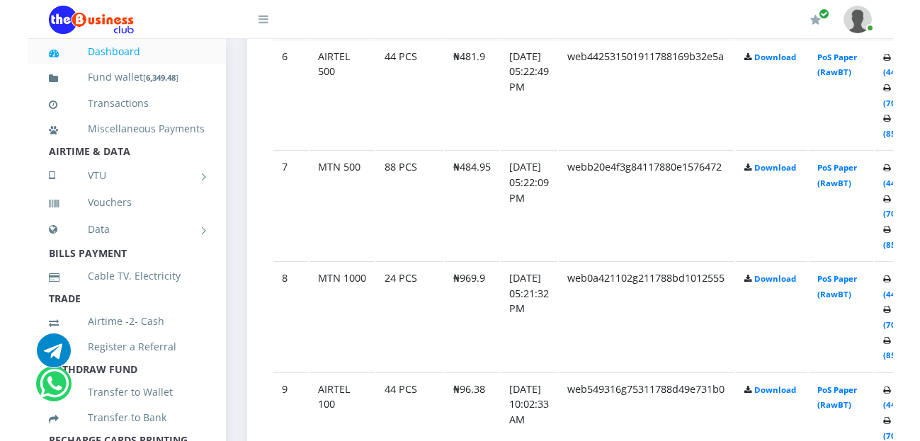
scroll to position [1481, 0]
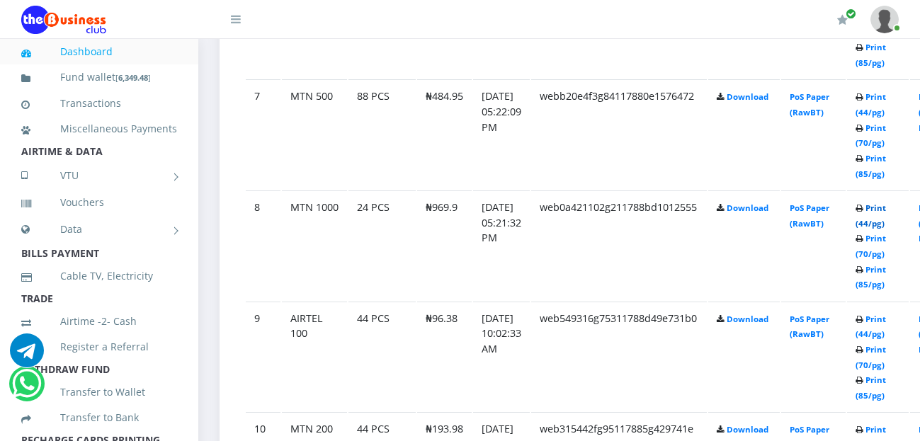
click at [864, 202] on link "Print (44/pg)" at bounding box center [870, 215] width 30 height 26
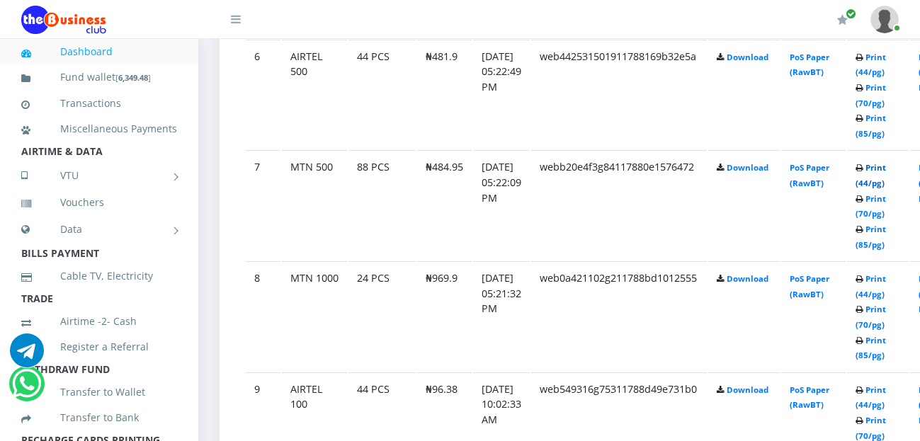
click at [886, 162] on link "Print (44/pg)" at bounding box center [870, 175] width 30 height 26
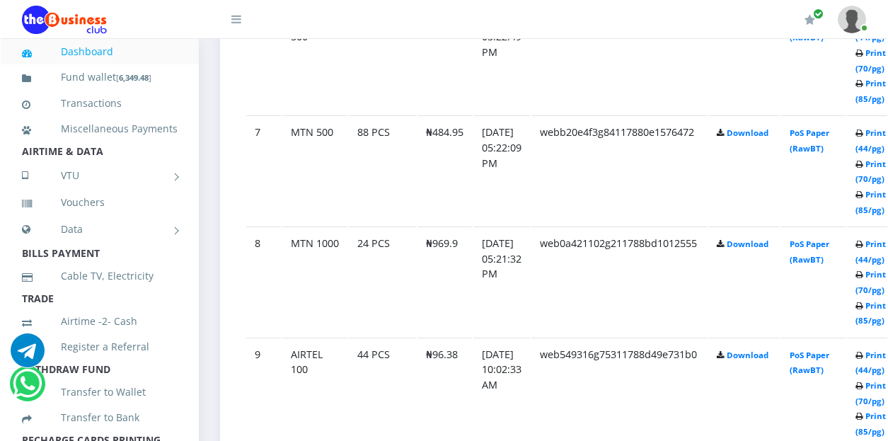
scroll to position [1410, 0]
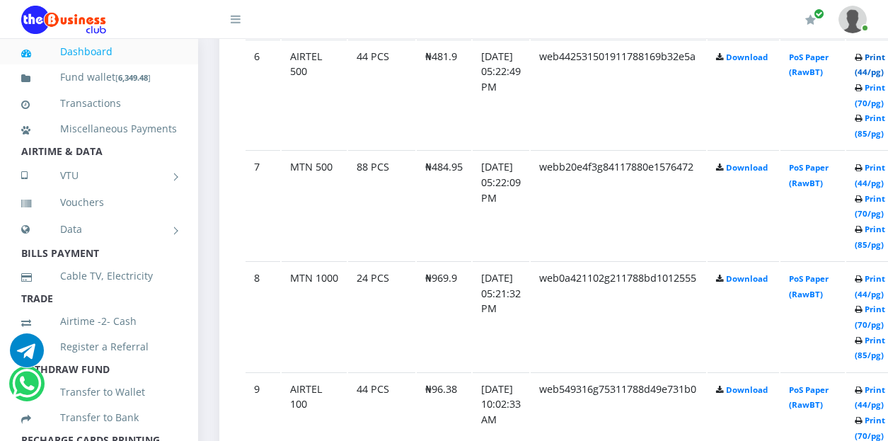
click at [876, 62] on link "Print (44/pg)" at bounding box center [870, 65] width 30 height 26
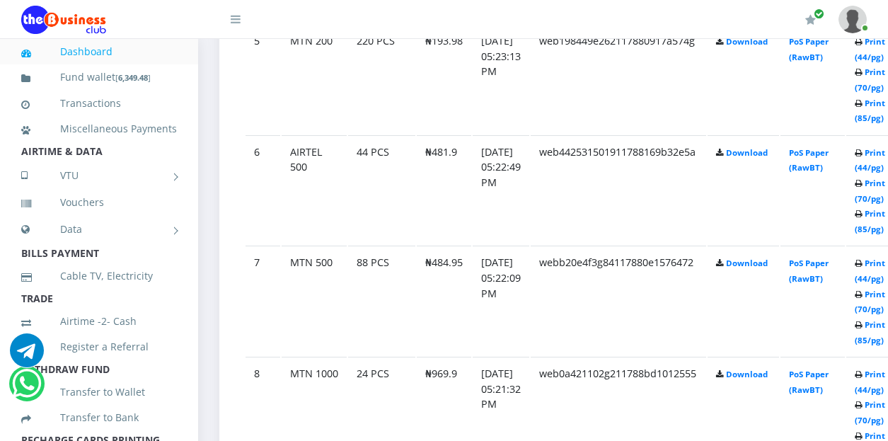
scroll to position [1269, 0]
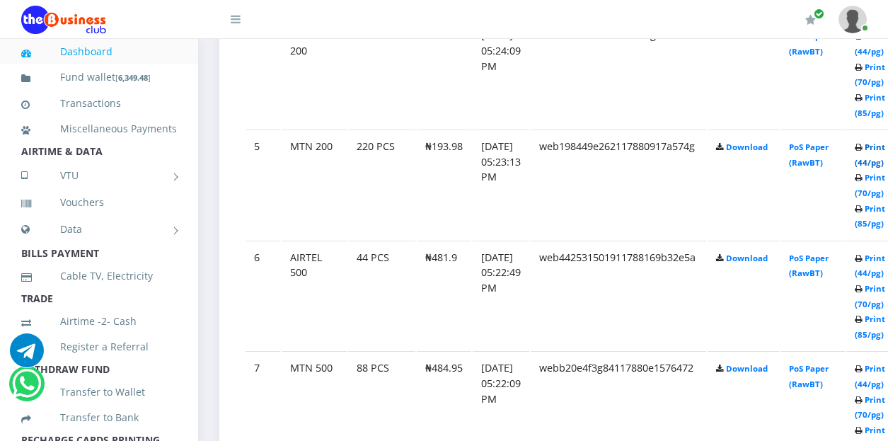
click at [877, 149] on link "Print (44/pg)" at bounding box center [870, 155] width 30 height 26
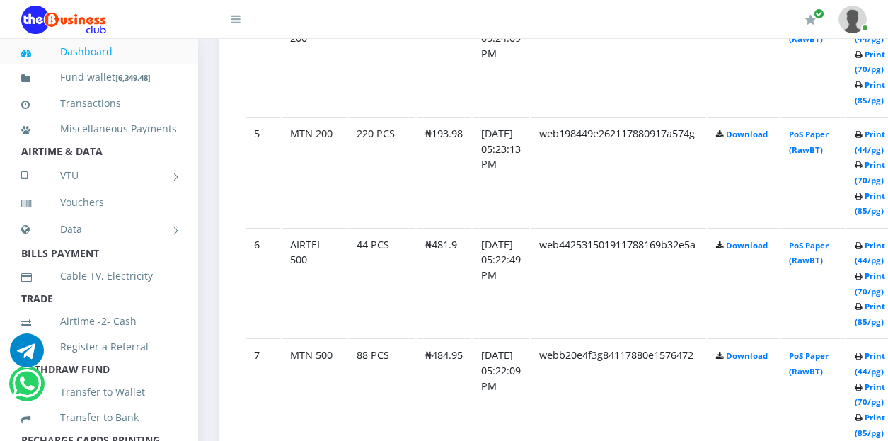
scroll to position [1080, 0]
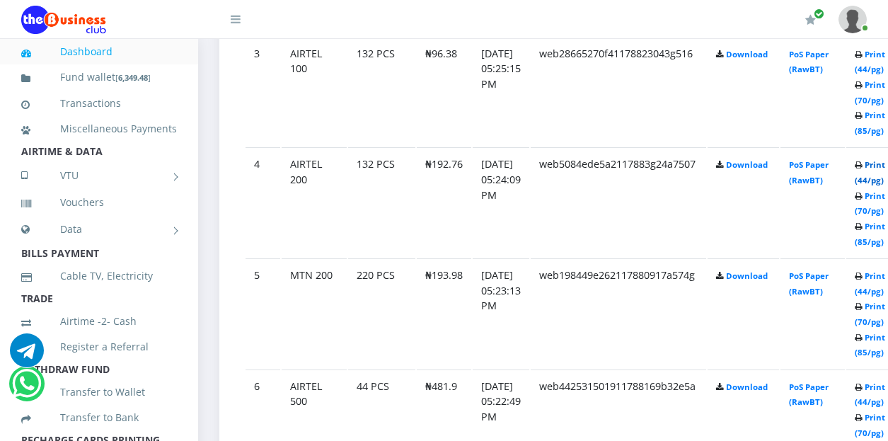
click at [877, 169] on link "Print (44/pg)" at bounding box center [870, 172] width 30 height 26
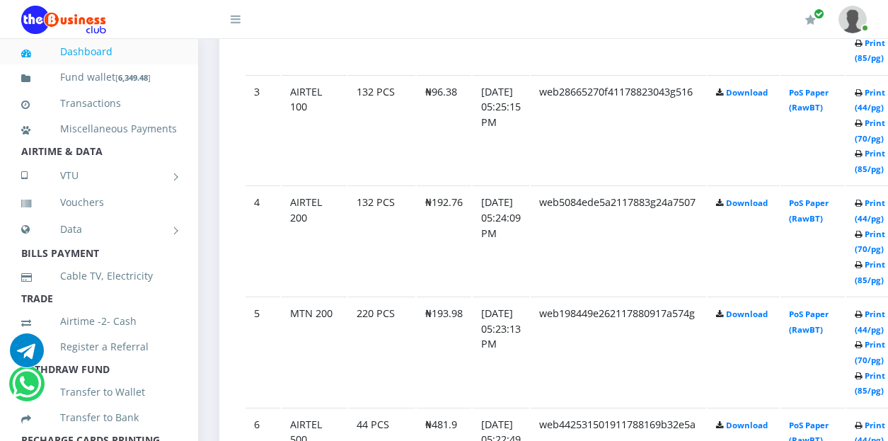
scroll to position [971, 0]
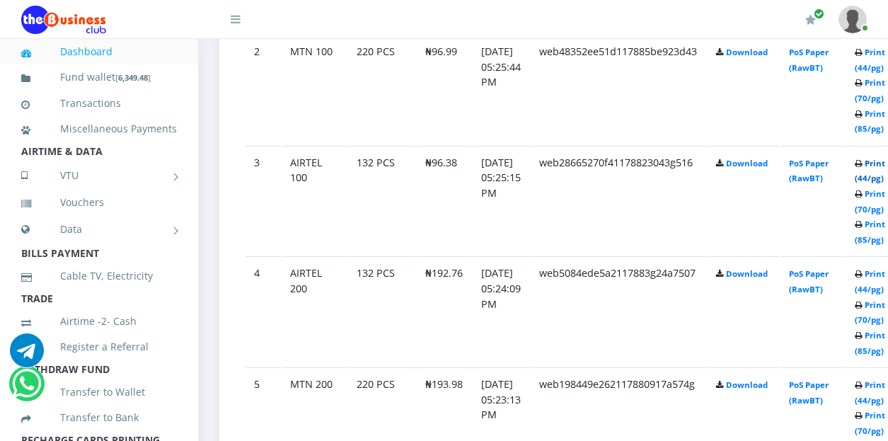
click at [877, 166] on link "Print (44/pg)" at bounding box center [870, 171] width 30 height 26
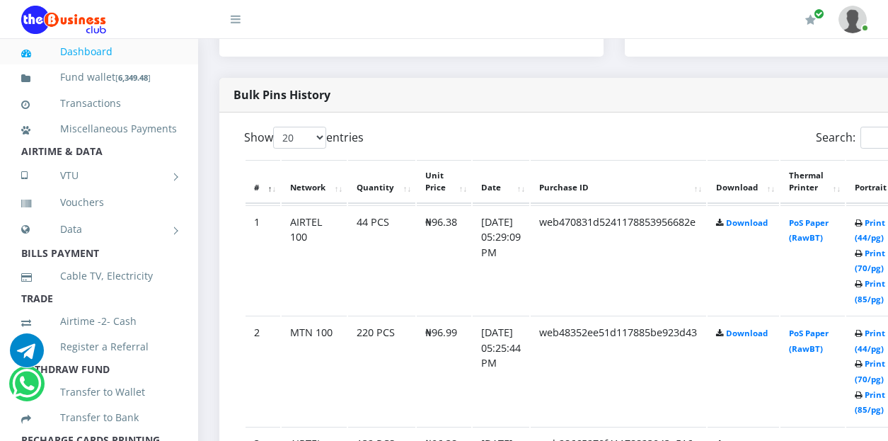
scroll to position [688, 0]
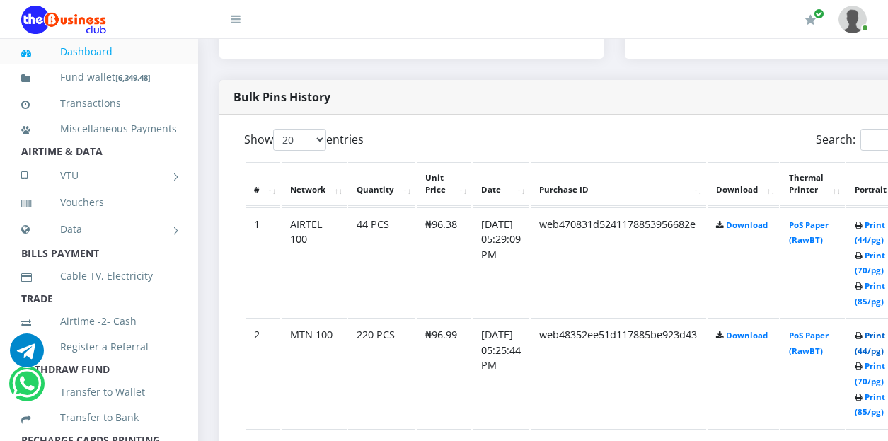
click at [876, 330] on link "Print (44/pg)" at bounding box center [870, 343] width 30 height 26
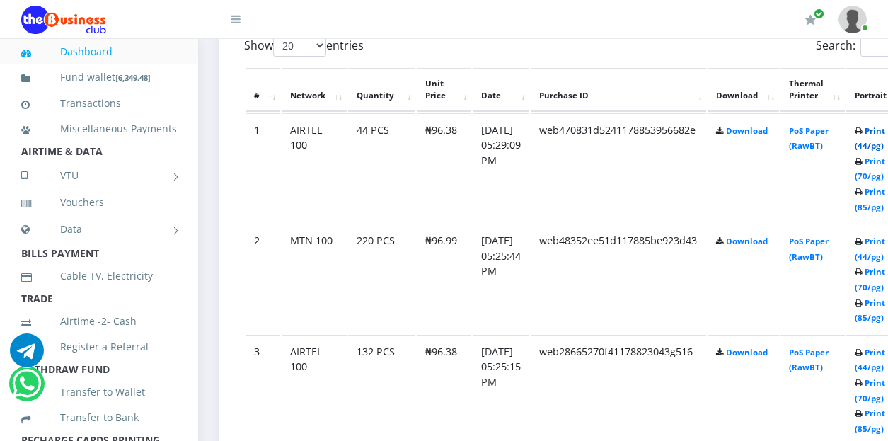
click at [877, 130] on link "Print (44/pg)" at bounding box center [870, 138] width 30 height 26
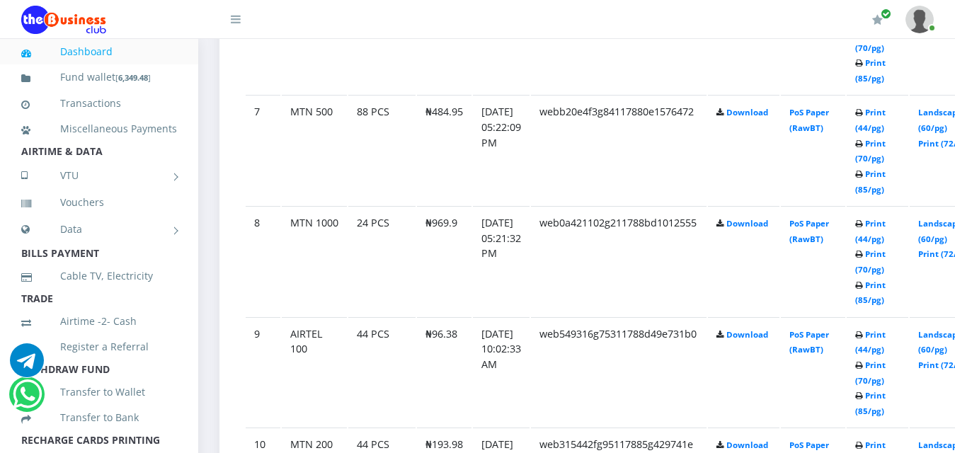
scroll to position [1490, 0]
